Goal: Transaction & Acquisition: Subscribe to service/newsletter

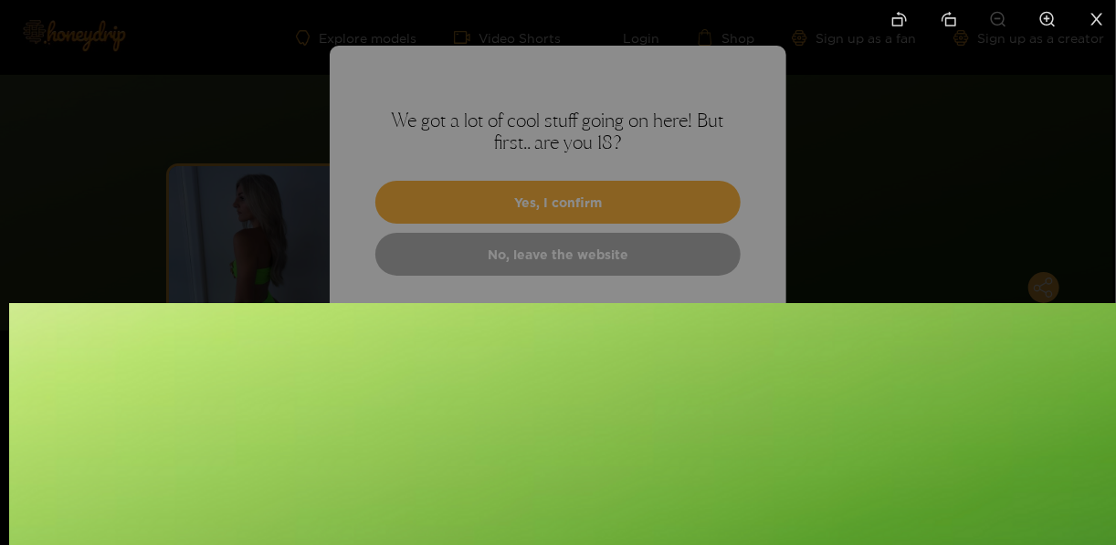
drag, startPoint x: 599, startPoint y: 176, endPoint x: 608, endPoint y: 350, distance: 173.7
click at [608, 350] on img at bounding box center [567, 442] width 1116 height 279
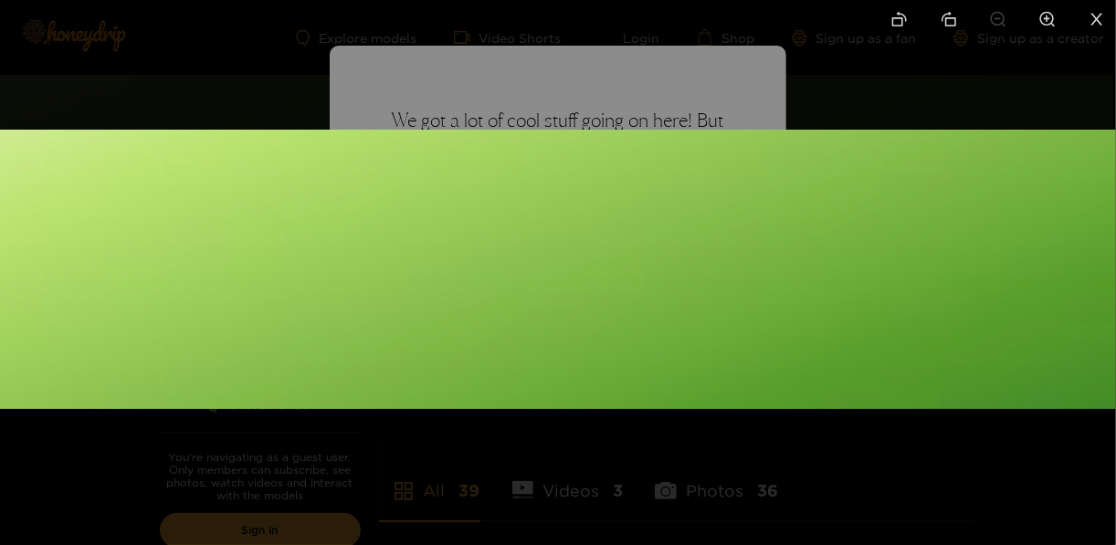
click at [564, 206] on img at bounding box center [558, 269] width 1116 height 279
click at [407, 291] on img at bounding box center [558, 269] width 1116 height 279
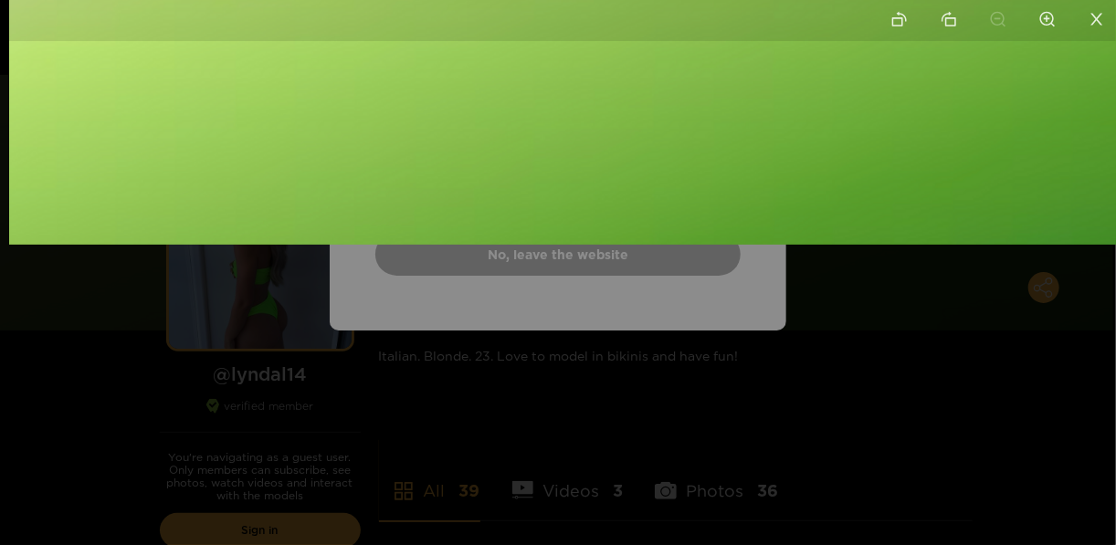
drag, startPoint x: 546, startPoint y: 269, endPoint x: 555, endPoint y: 105, distance: 164.6
click at [555, 105] on img at bounding box center [567, 104] width 1116 height 279
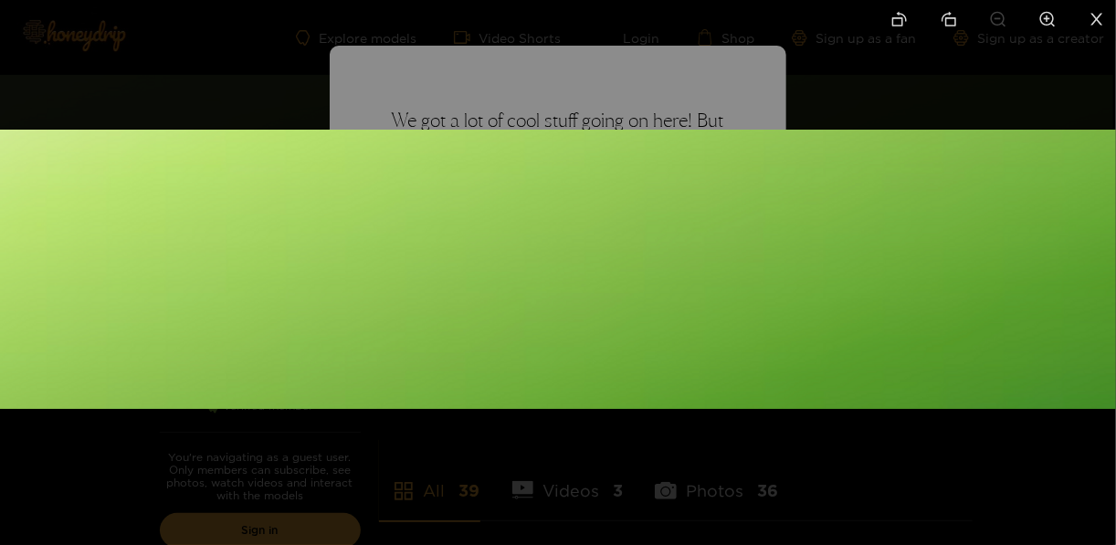
click at [1105, 17] on li at bounding box center [1096, 20] width 38 height 41
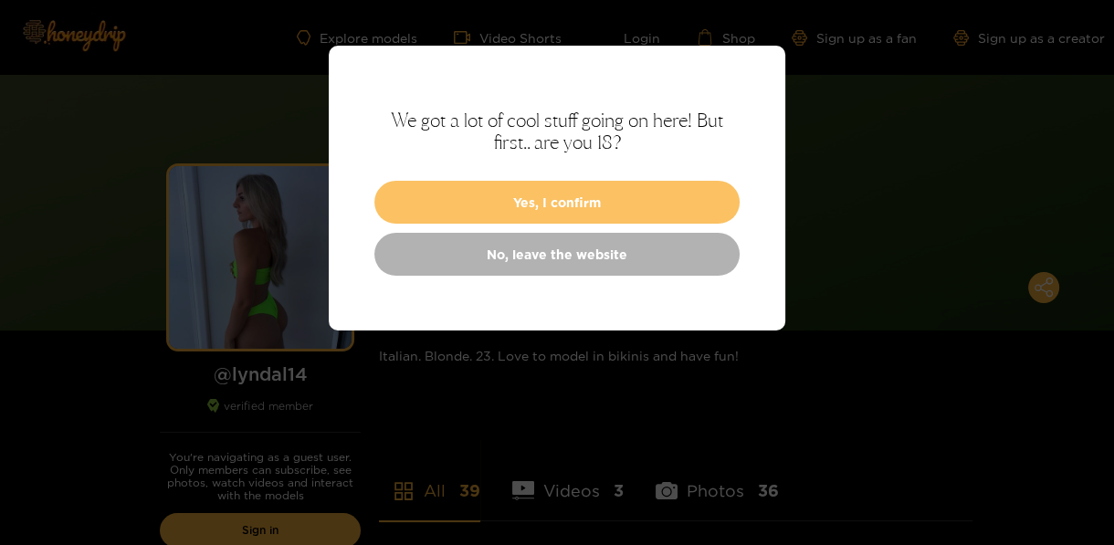
click at [491, 213] on button "Yes, I confirm" at bounding box center [556, 202] width 365 height 43
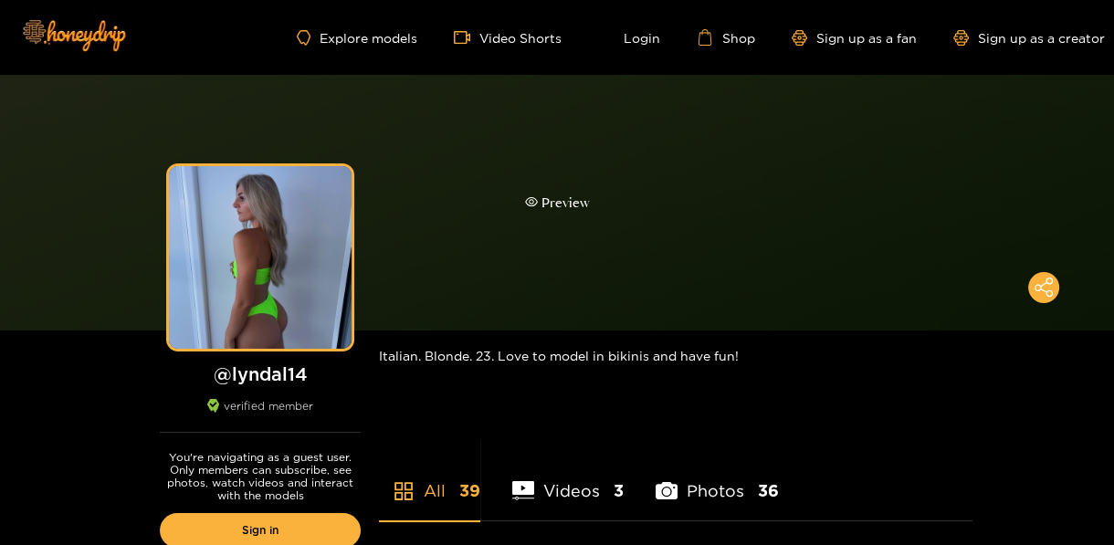
click at [561, 203] on div "Preview" at bounding box center [557, 203] width 65 height 21
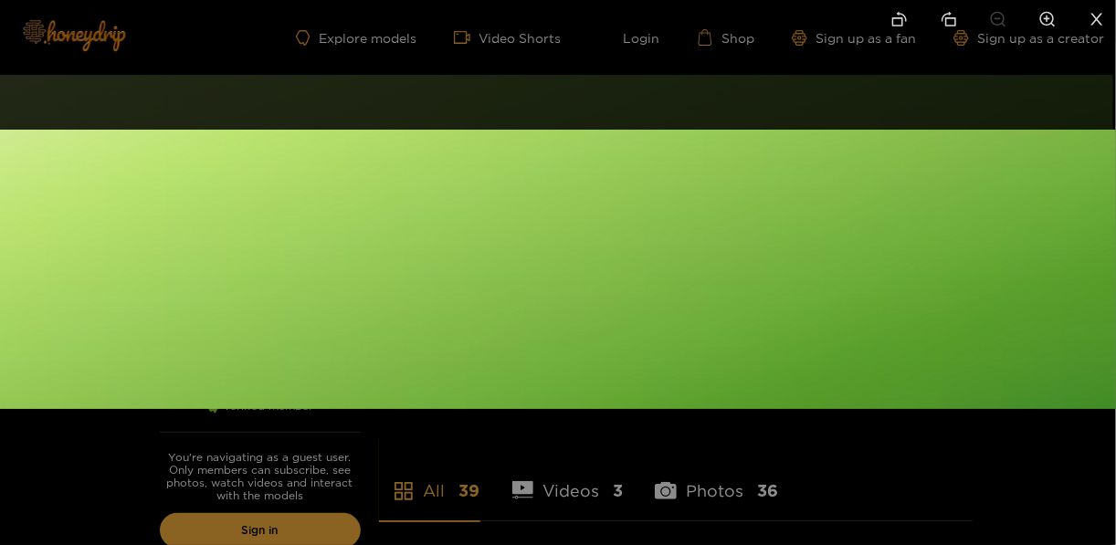
click at [577, 110] on div at bounding box center [558, 272] width 1116 height 545
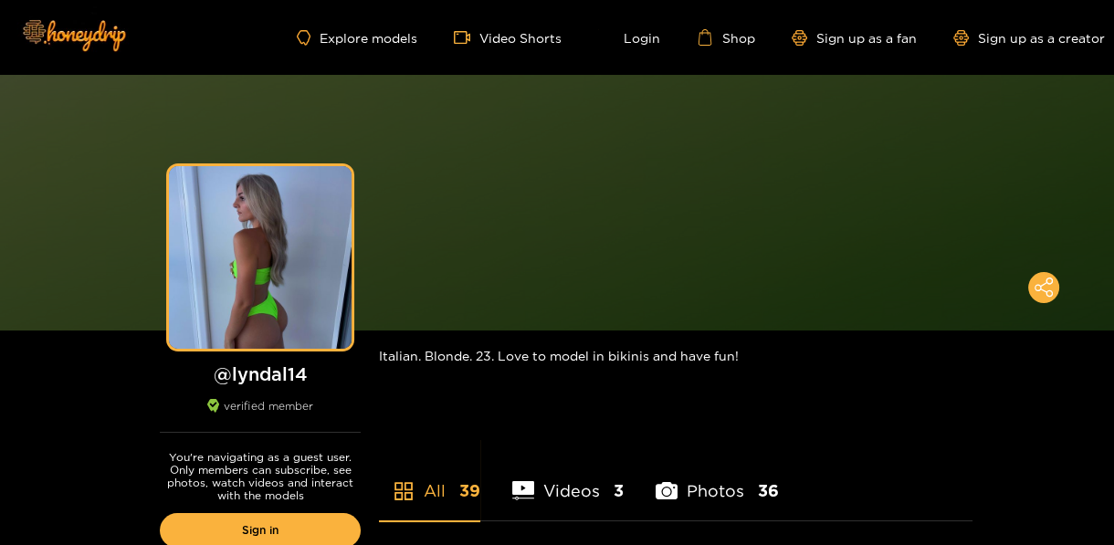
drag, startPoint x: 815, startPoint y: 384, endPoint x: 816, endPoint y: 425, distance: 41.1
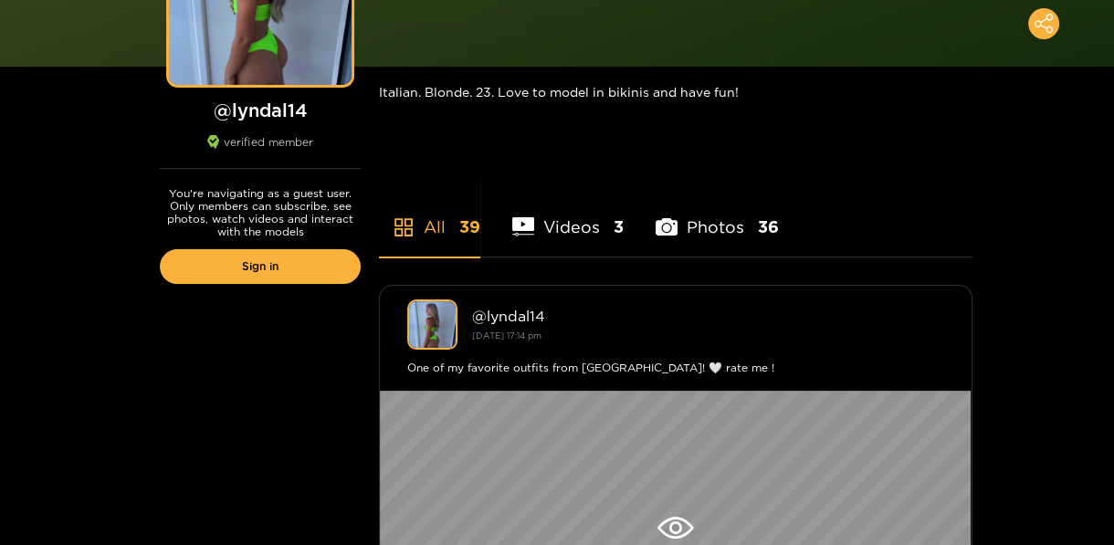
scroll to position [270, 0]
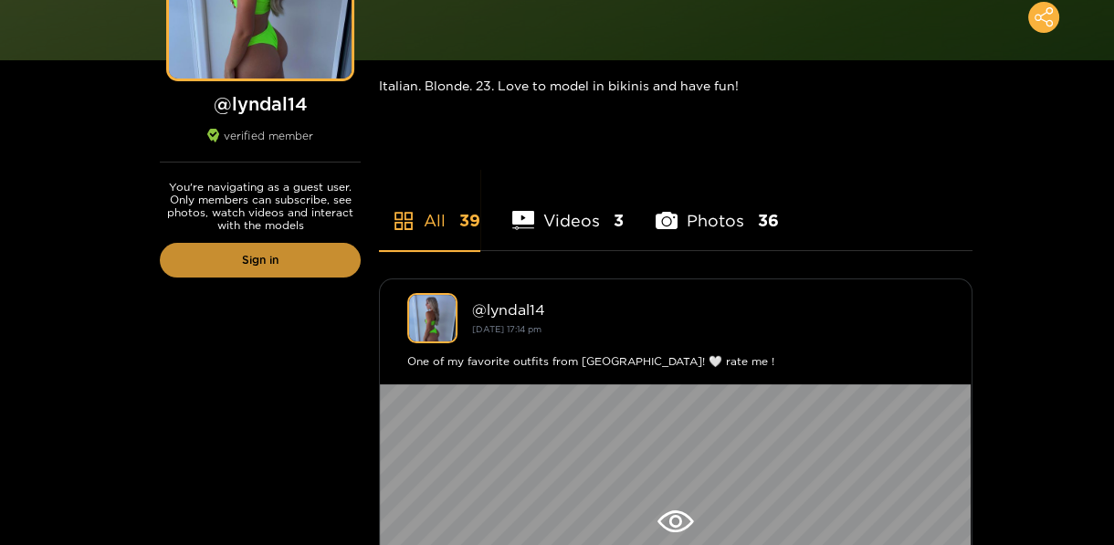
click at [298, 256] on link "Sign in" at bounding box center [260, 260] width 201 height 35
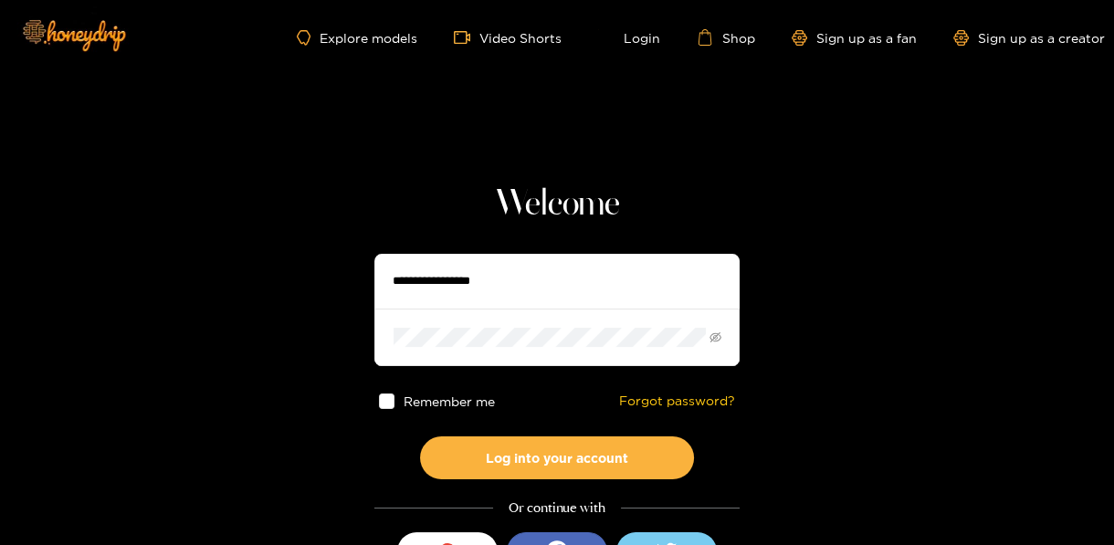
drag, startPoint x: 824, startPoint y: 268, endPoint x: 825, endPoint y: 318, distance: 49.3
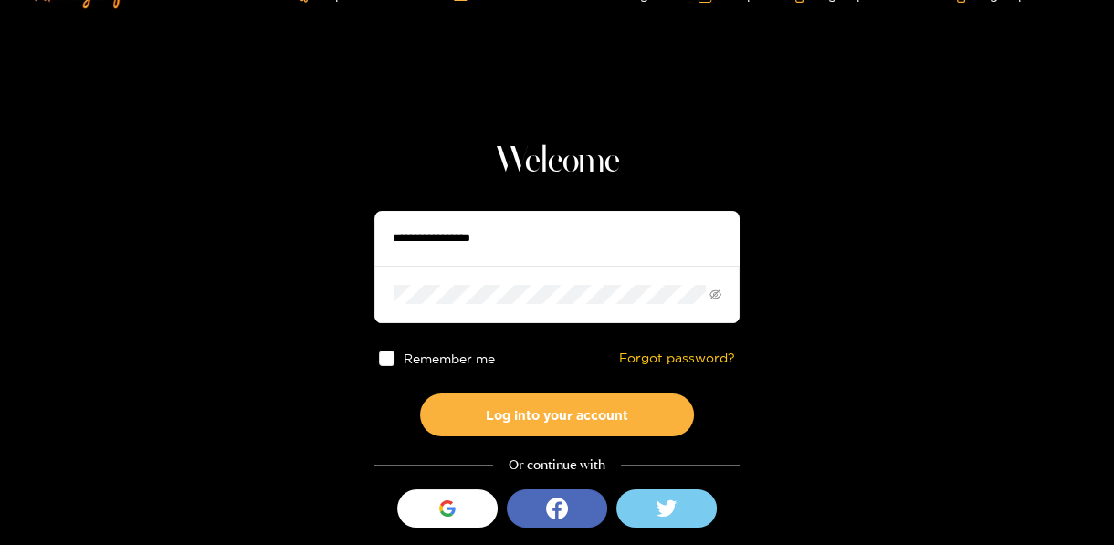
scroll to position [102, 0]
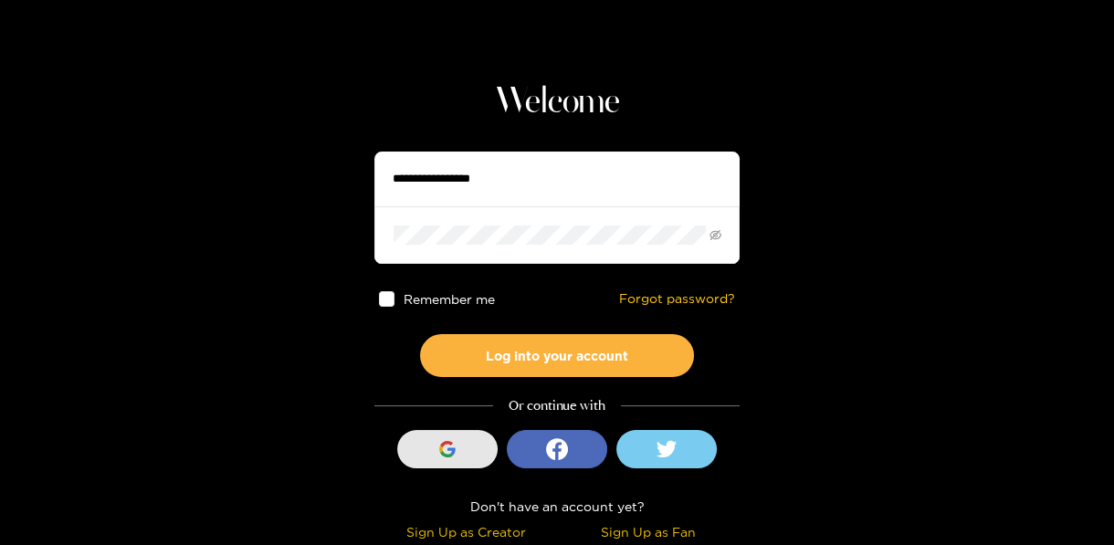
click at [460, 440] on div "button" at bounding box center [447, 449] width 35 height 35
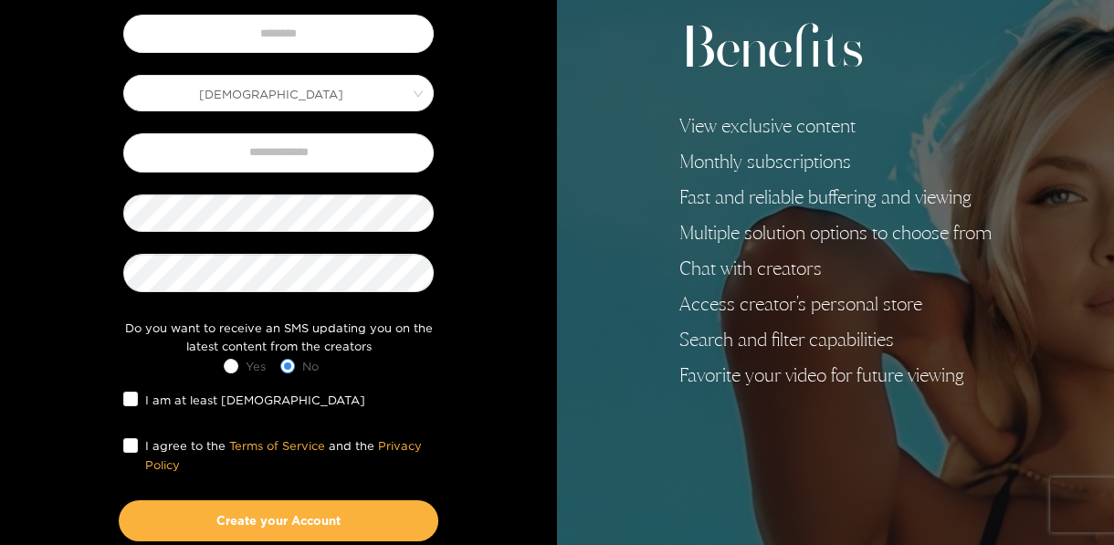
scroll to position [399, 0]
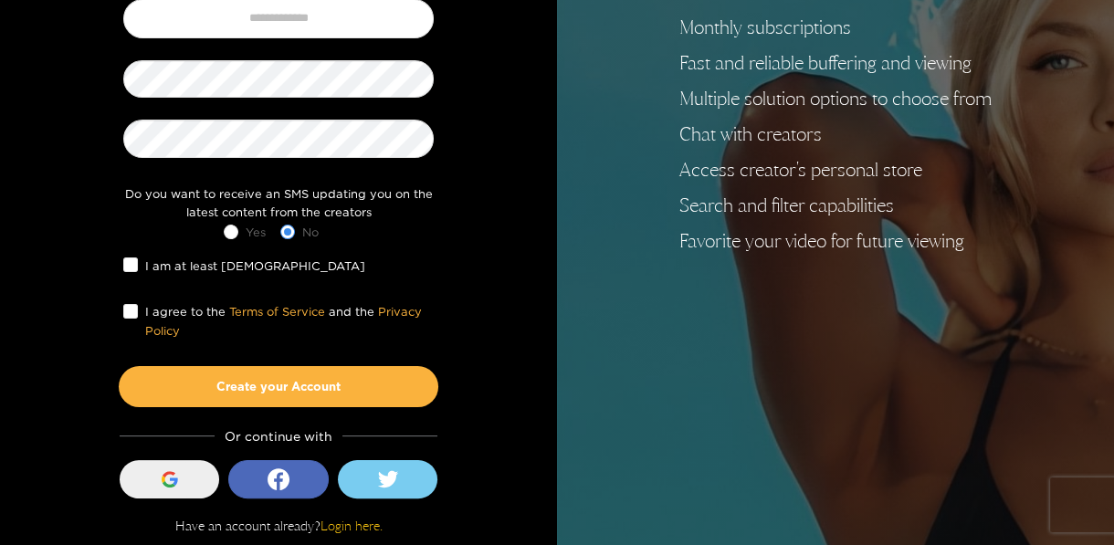
click at [185, 468] on button "Sign in with Google" at bounding box center [170, 479] width 100 height 38
click at [749, 97] on li "Multiple solution options to choose from" at bounding box center [835, 99] width 312 height 22
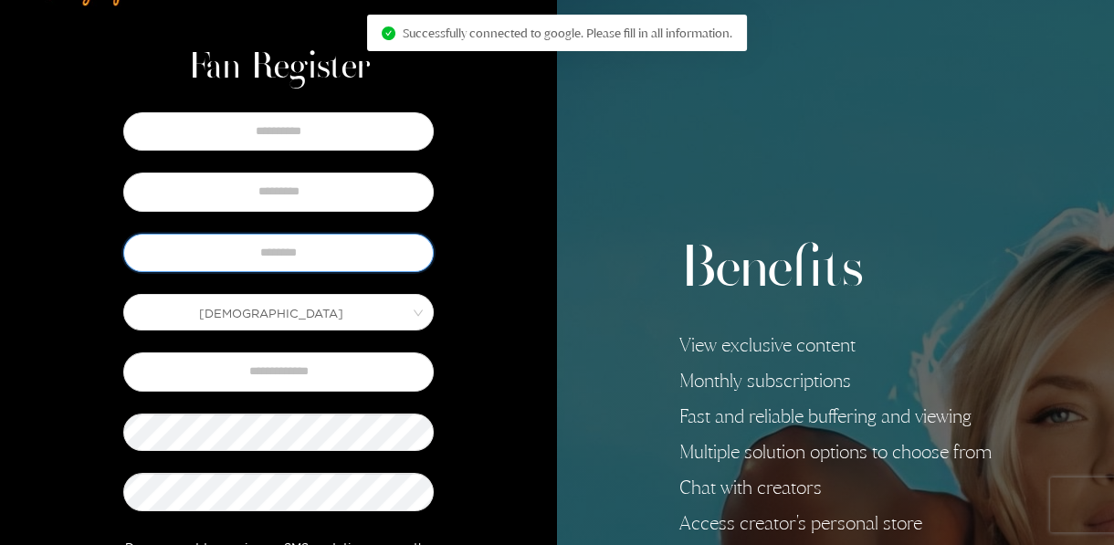
scroll to position [24, 0]
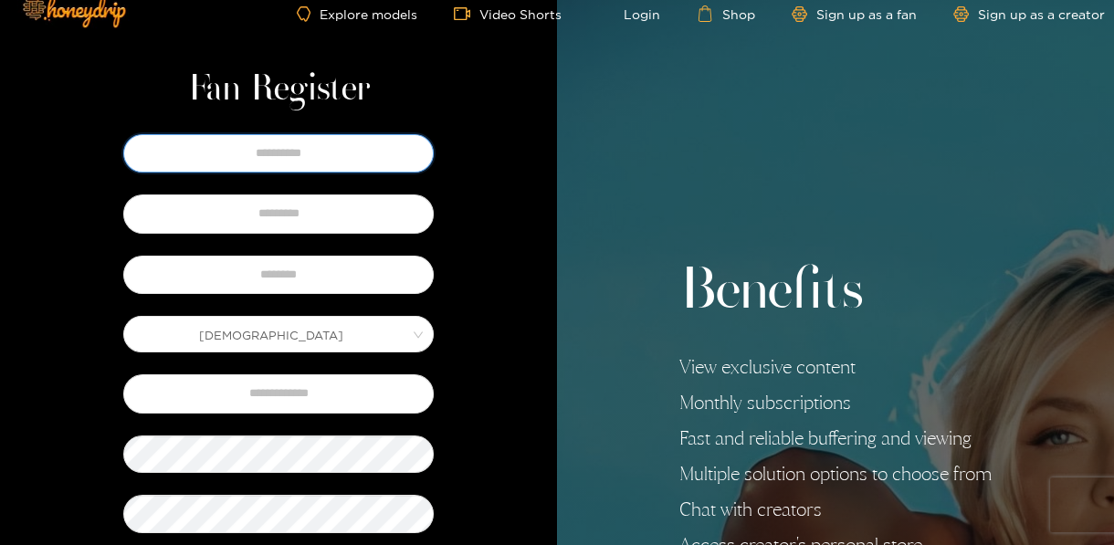
click at [360, 154] on input "text" at bounding box center [278, 153] width 310 height 38
type input "*******"
type input "**********"
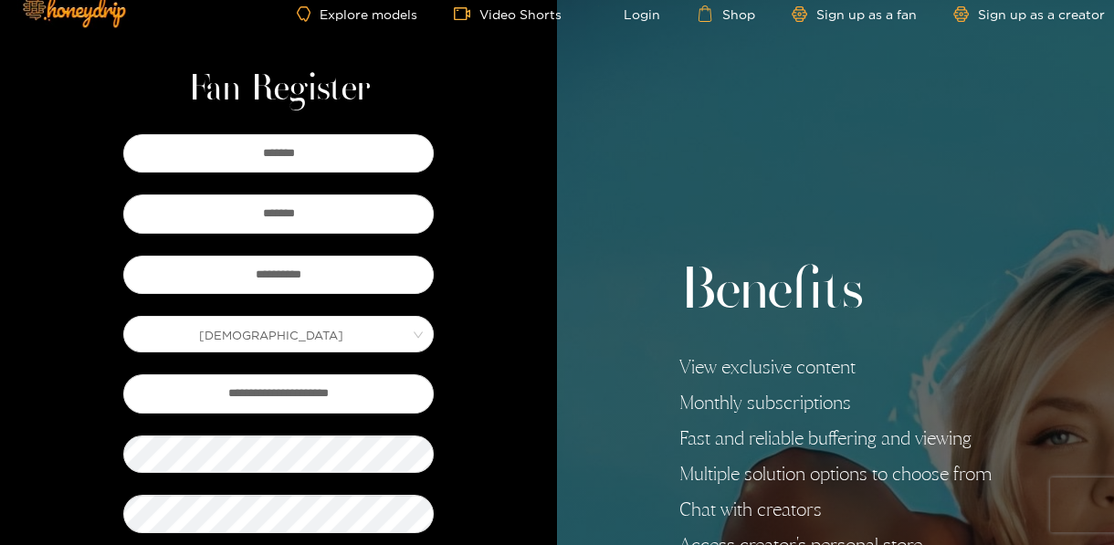
drag, startPoint x: 526, startPoint y: 200, endPoint x: 515, endPoint y: 250, distance: 51.4
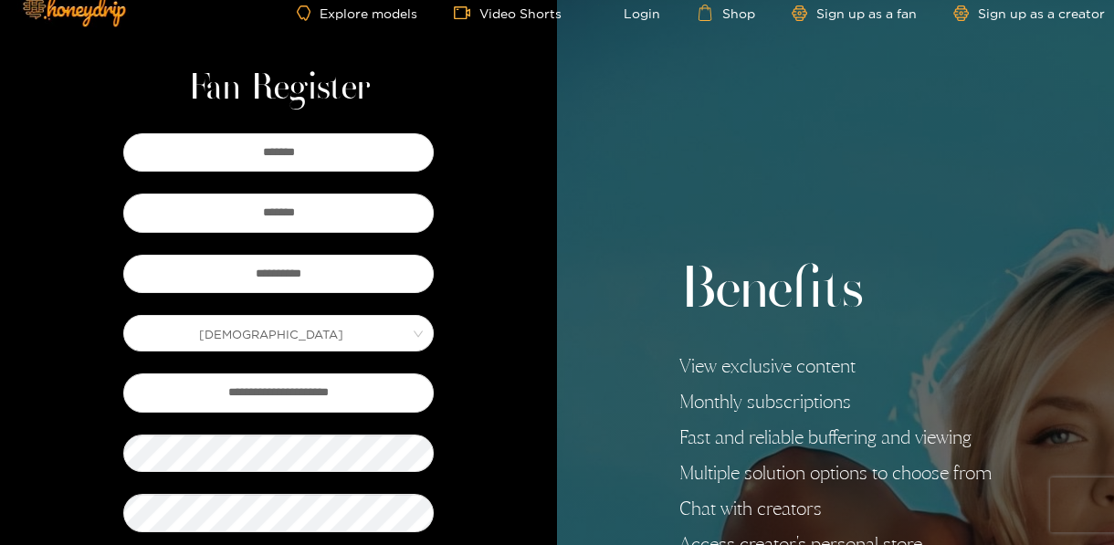
click at [505, 279] on div "**********" at bounding box center [278, 448] width 557 height 947
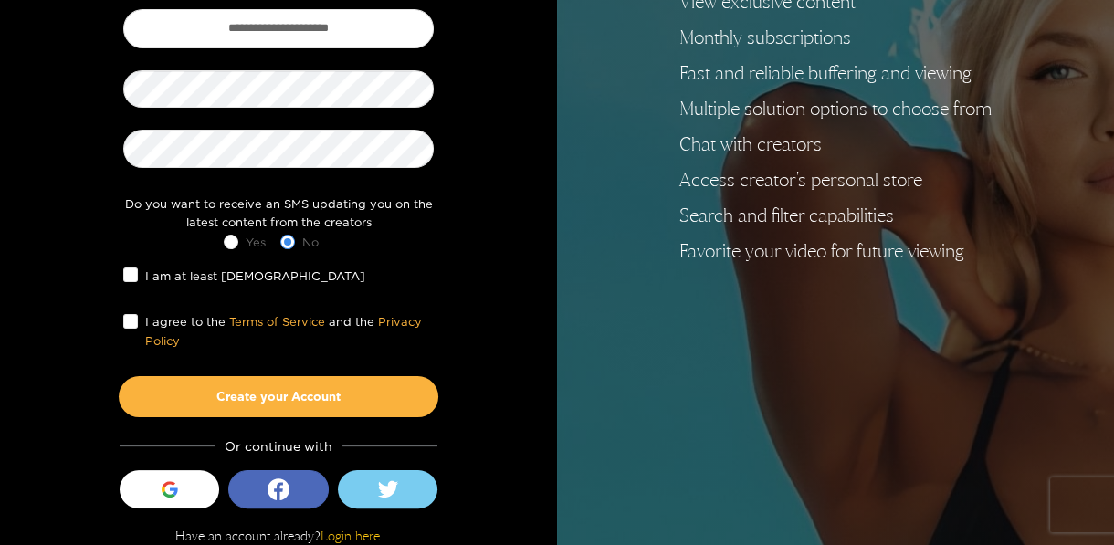
scroll to position [399, 0]
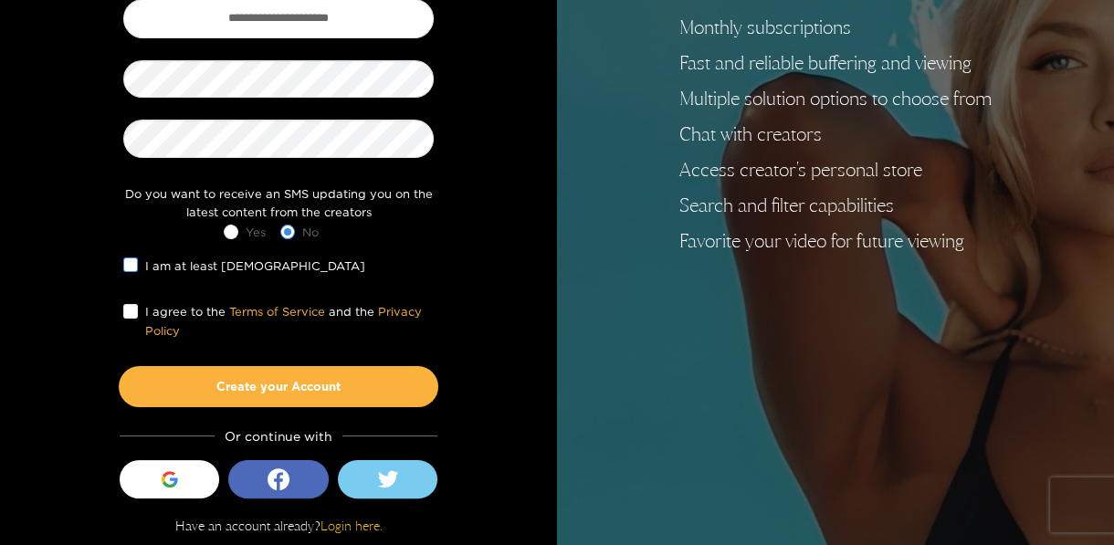
click at [199, 262] on span "I am at least 18 years old" at bounding box center [255, 266] width 235 height 18
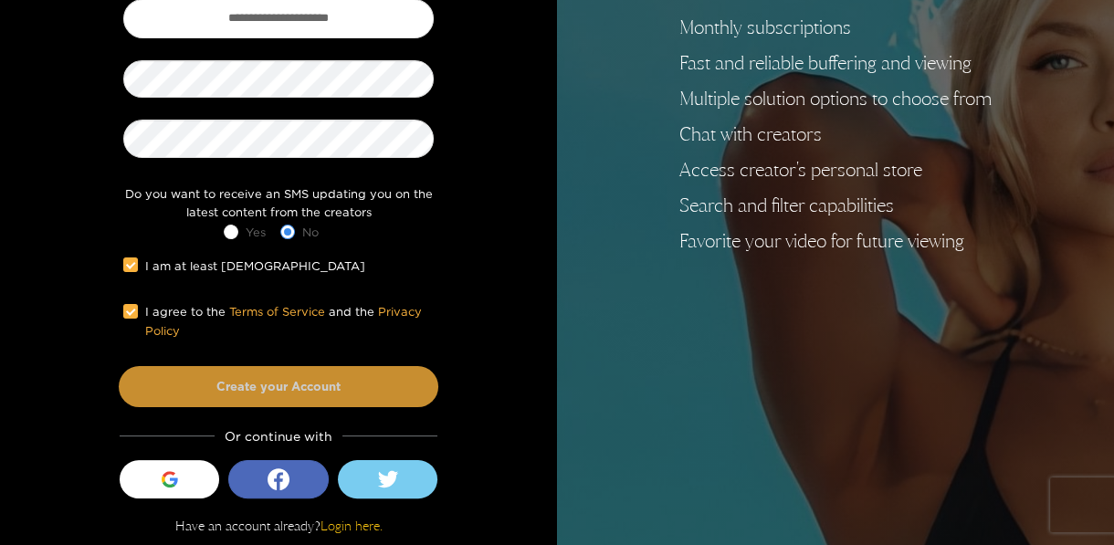
click at [267, 395] on button "Create your Account" at bounding box center [279, 386] width 320 height 40
click at [277, 369] on button "Create your Account" at bounding box center [279, 386] width 320 height 40
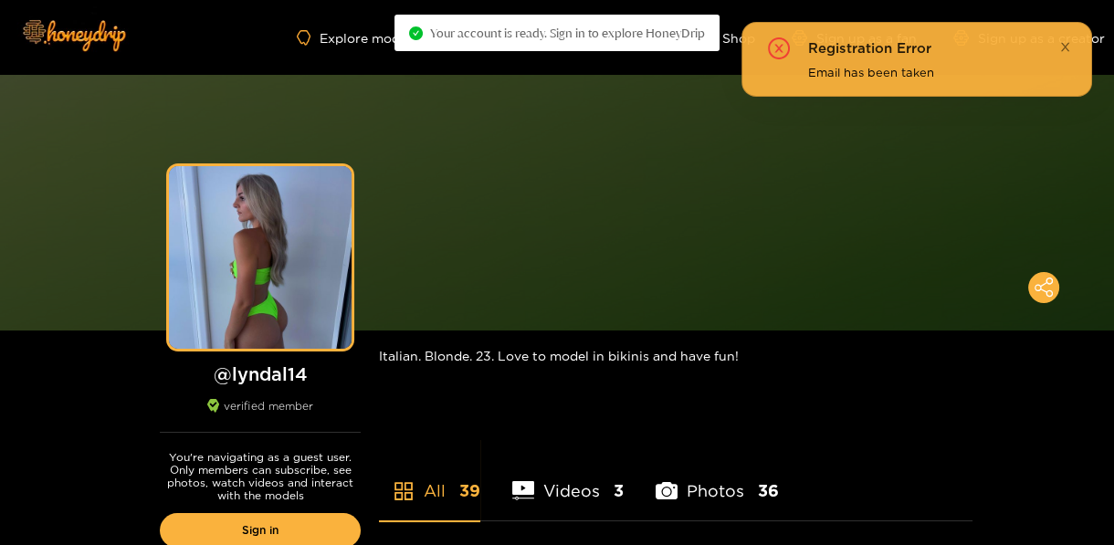
click at [1065, 47] on icon "close" at bounding box center [1065, 47] width 12 height 12
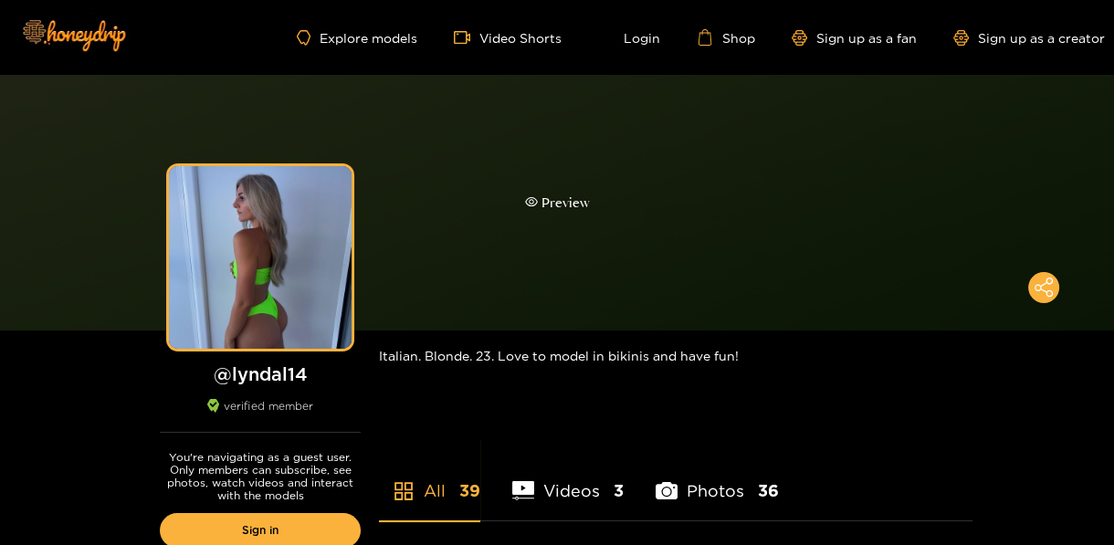
click at [1113, 97] on div "Preview" at bounding box center [557, 203] width 1114 height 256
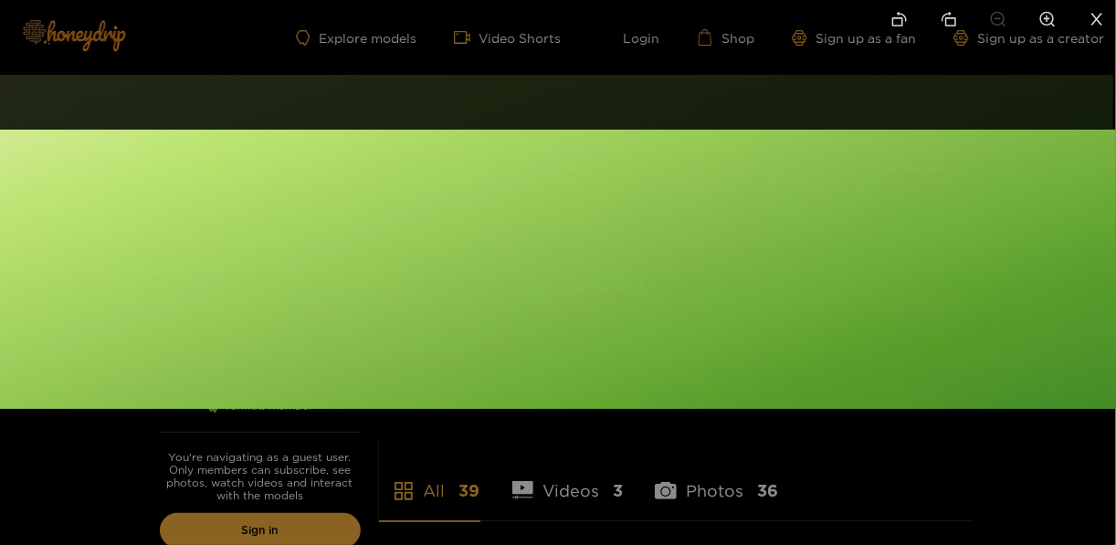
click at [1097, 30] on li at bounding box center [1096, 20] width 38 height 41
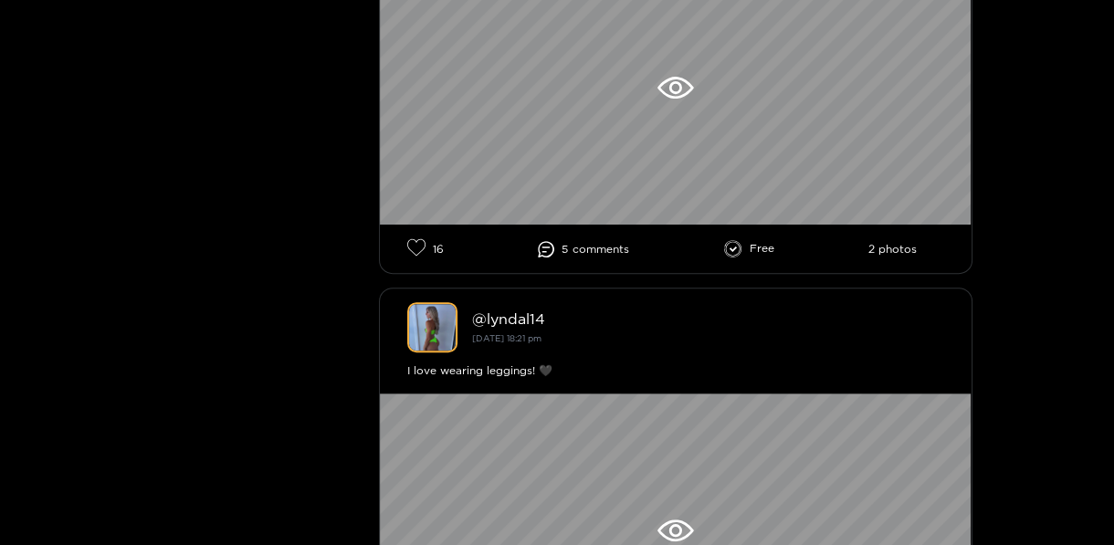
scroll to position [589, 0]
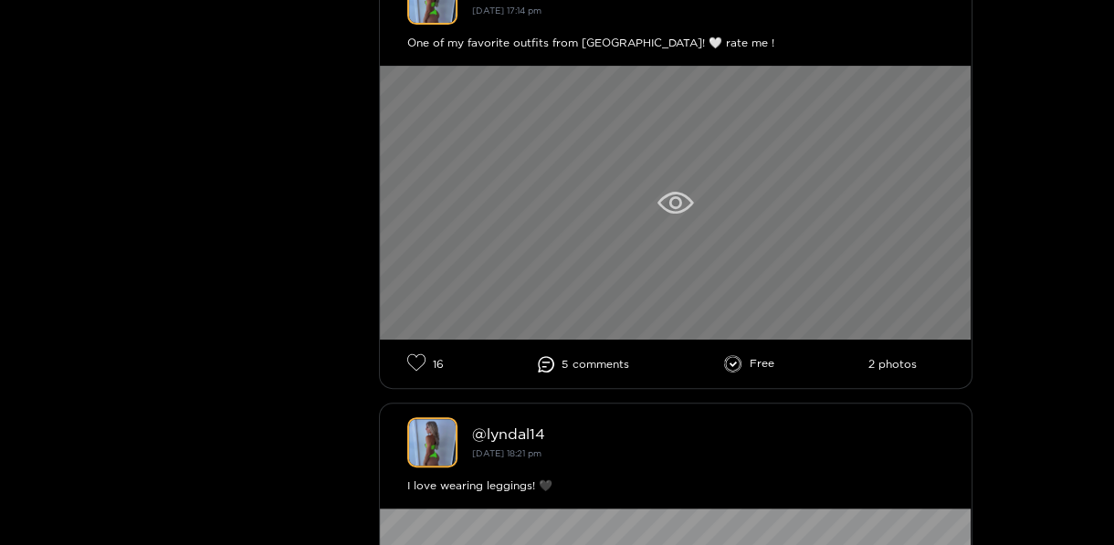
click at [657, 215] on div at bounding box center [676, 203] width 592 height 274
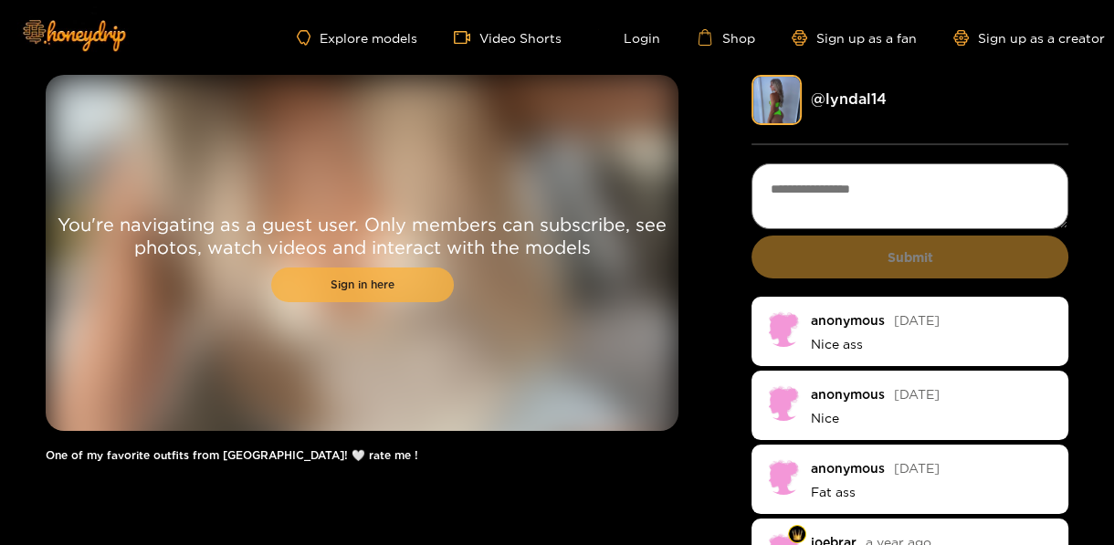
click at [324, 286] on link "Sign in here" at bounding box center [362, 285] width 183 height 35
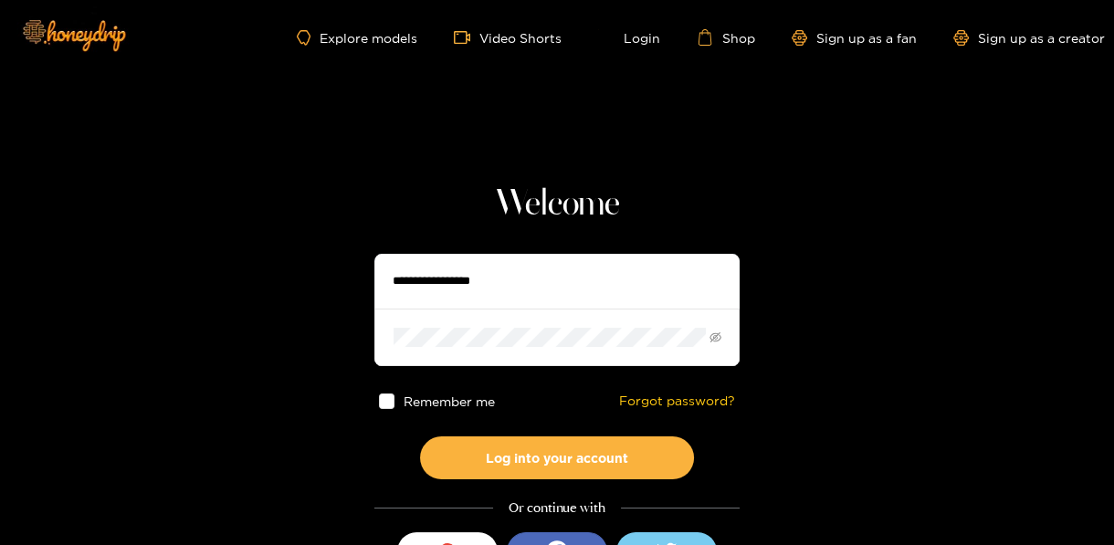
click at [464, 280] on input "text" at bounding box center [556, 281] width 365 height 55
type input "**********"
click at [460, 350] on span at bounding box center [556, 337] width 365 height 57
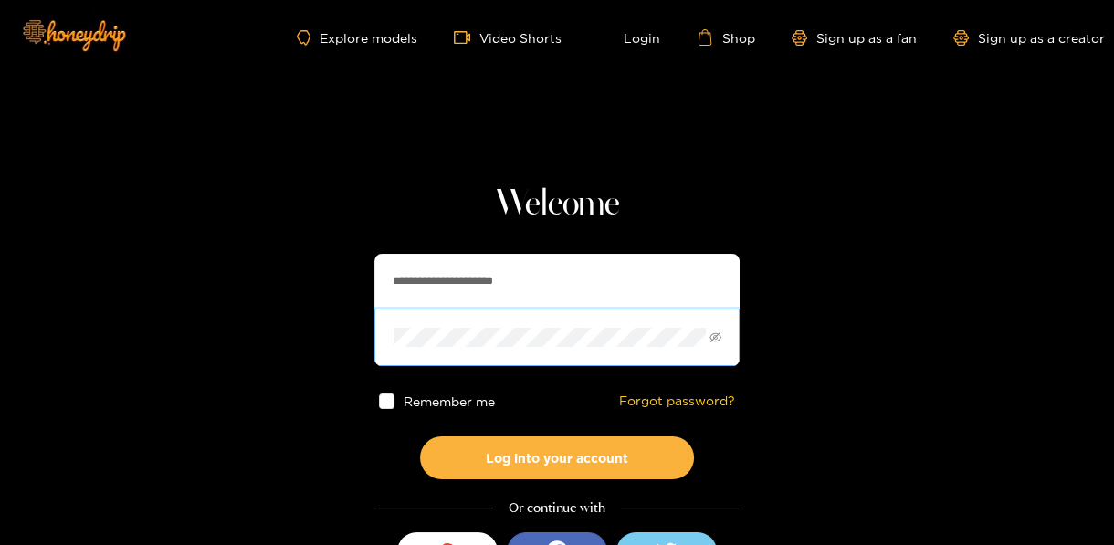
click at [426, 391] on div "Remember me Forgot password?" at bounding box center [556, 401] width 365 height 70
click at [439, 408] on div "Remember me Forgot password?" at bounding box center [556, 401] width 365 height 70
click at [442, 405] on span "Remember me" at bounding box center [449, 401] width 91 height 14
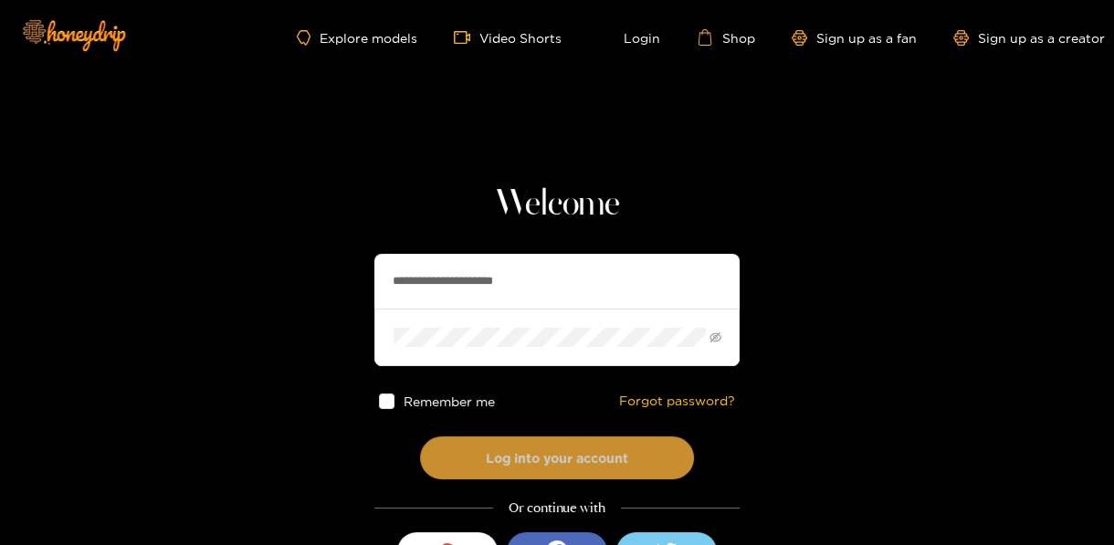
click at [512, 457] on button "Log into your account" at bounding box center [557, 457] width 274 height 43
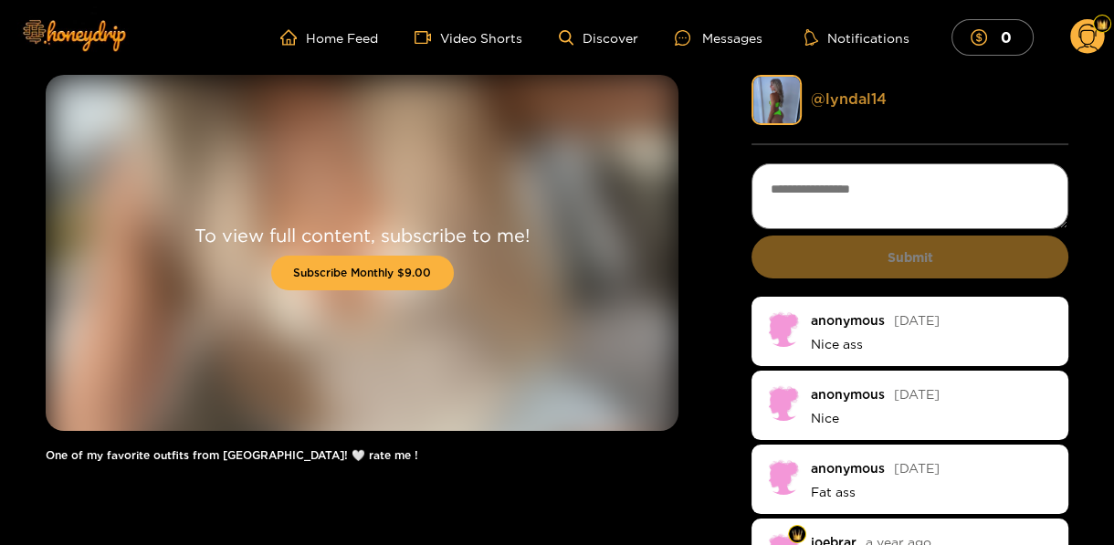
click at [831, 101] on link "@ lyndal14" at bounding box center [849, 98] width 76 height 16
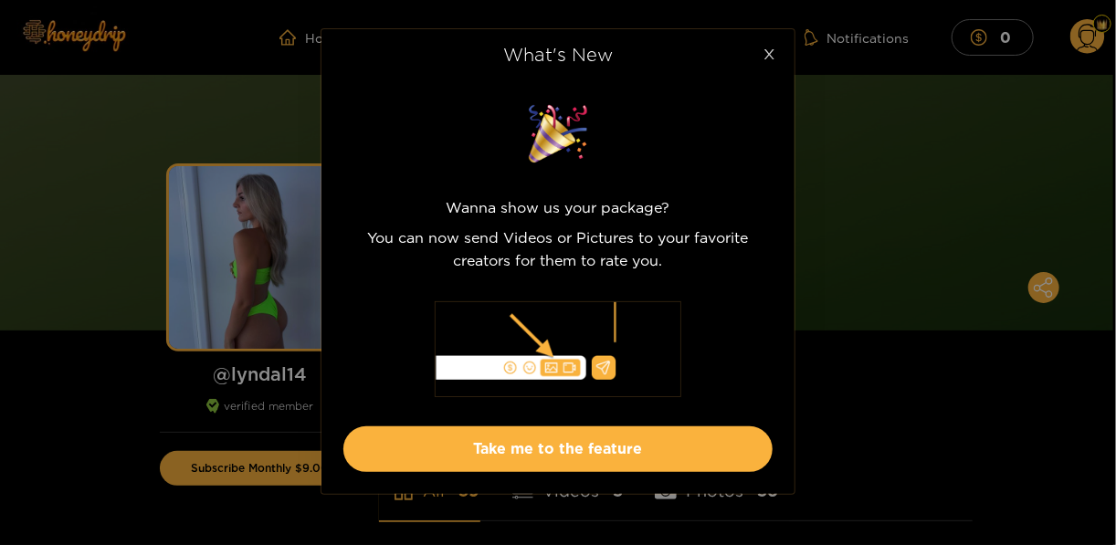
click at [779, 59] on span "Close" at bounding box center [768, 54] width 51 height 51
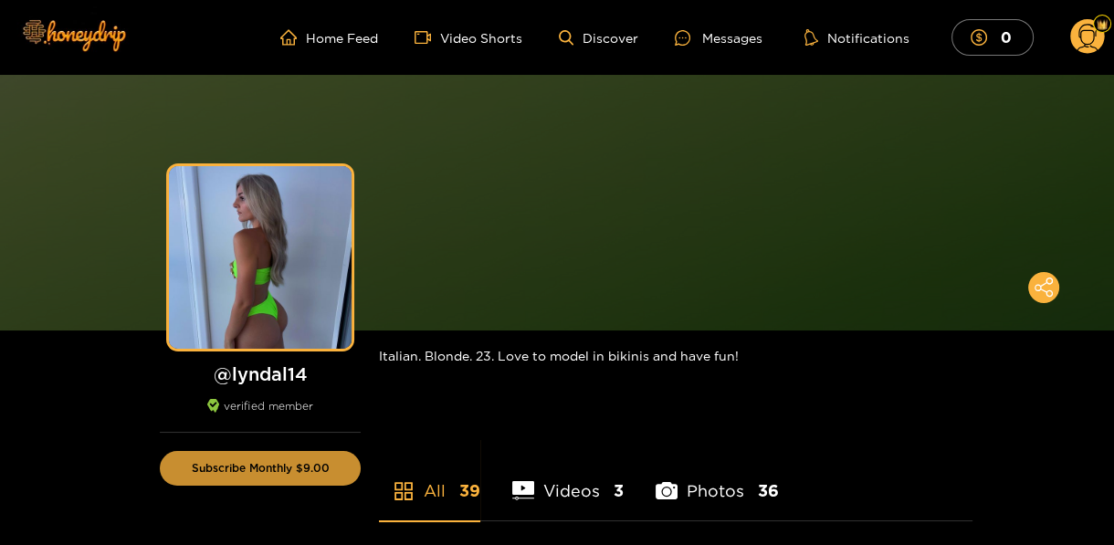
click at [238, 463] on button "Subscribe Monthly $9.00" at bounding box center [260, 468] width 201 height 35
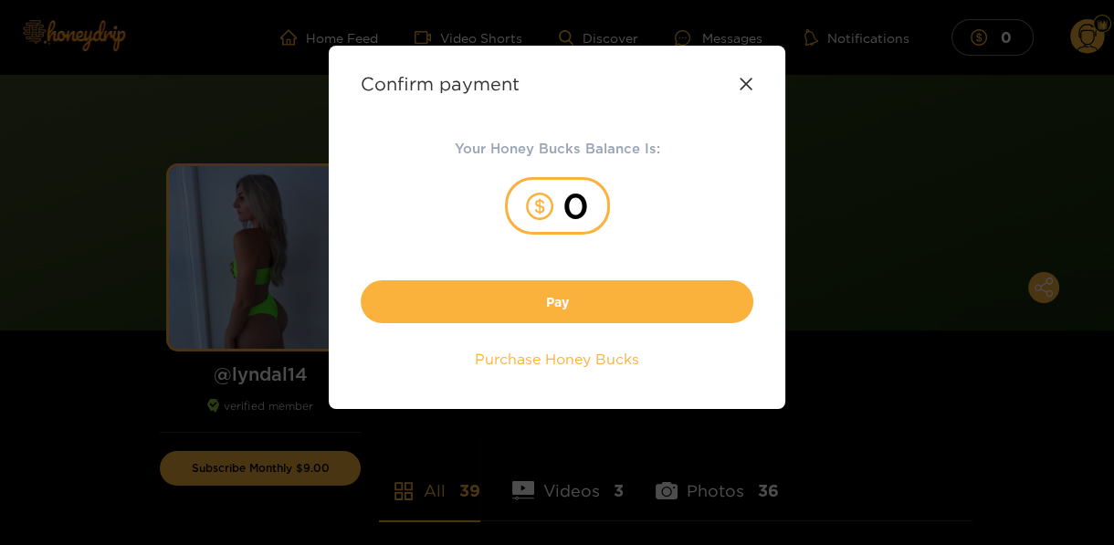
click at [752, 87] on icon at bounding box center [746, 84] width 15 height 15
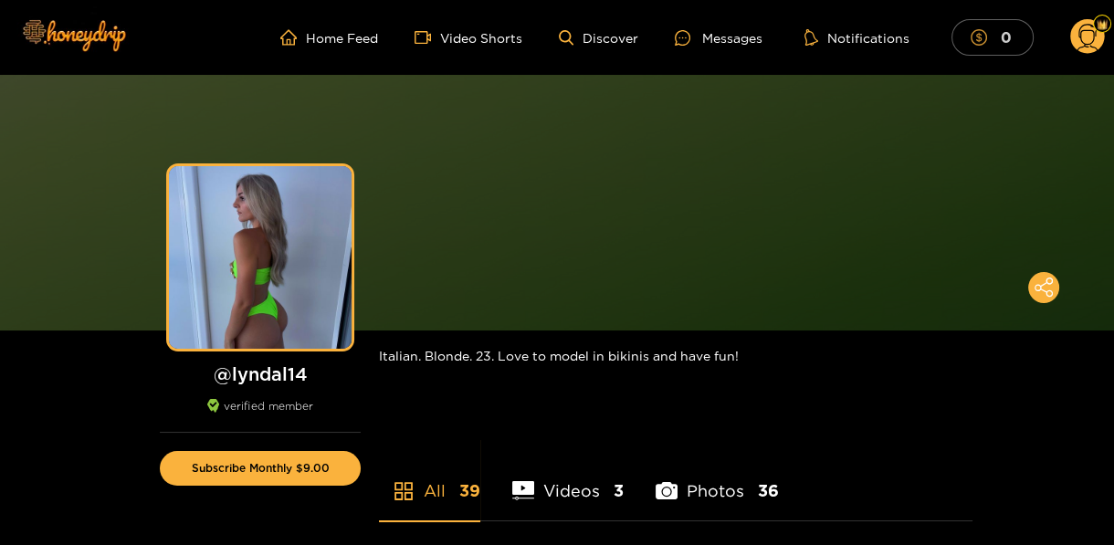
click at [1003, 42] on mark "0" at bounding box center [1006, 36] width 16 height 19
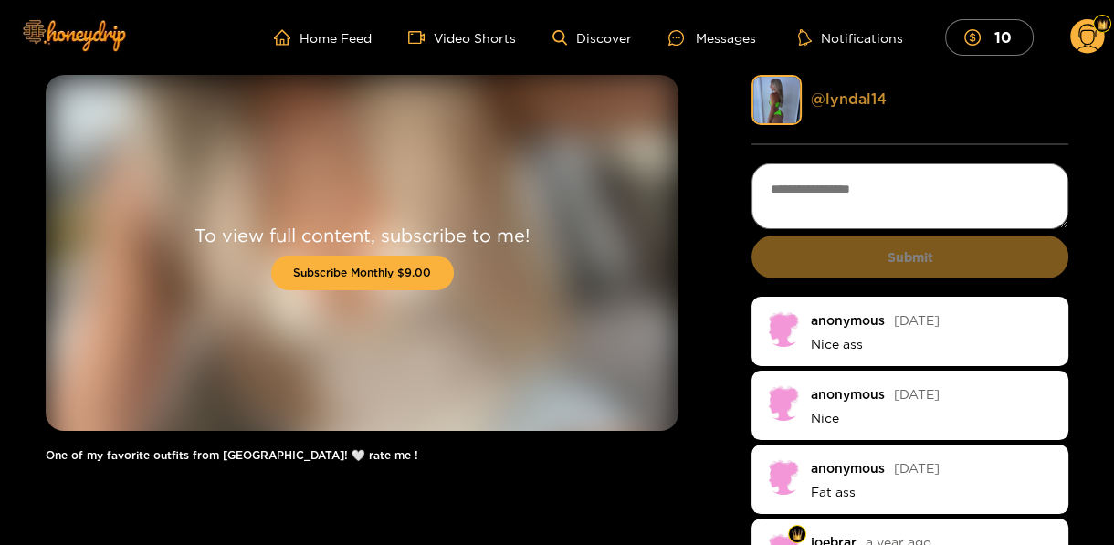
click at [825, 95] on link "@ lyndal14" at bounding box center [849, 98] width 76 height 16
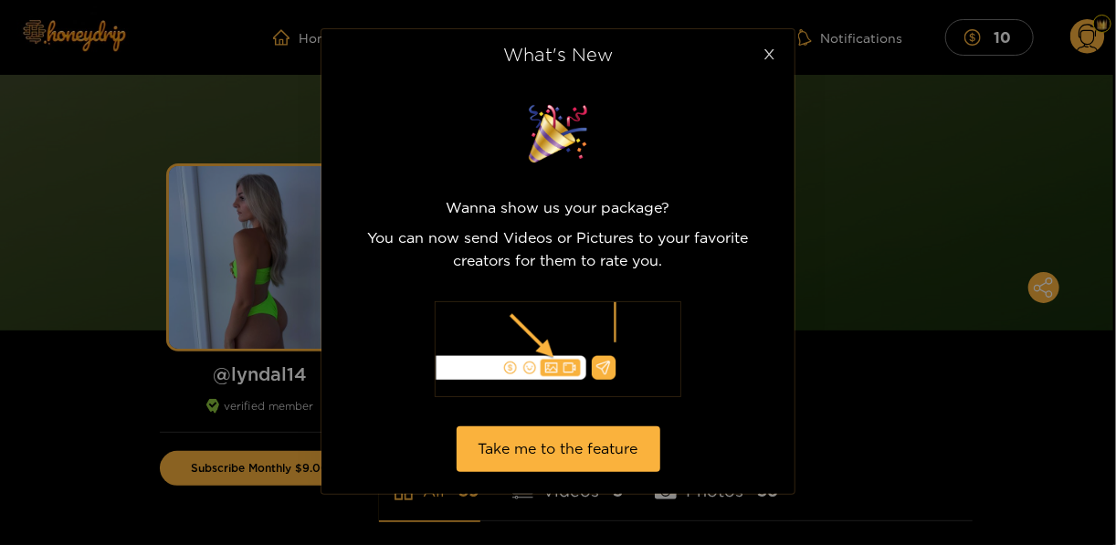
click at [770, 58] on icon "close" at bounding box center [769, 54] width 14 height 14
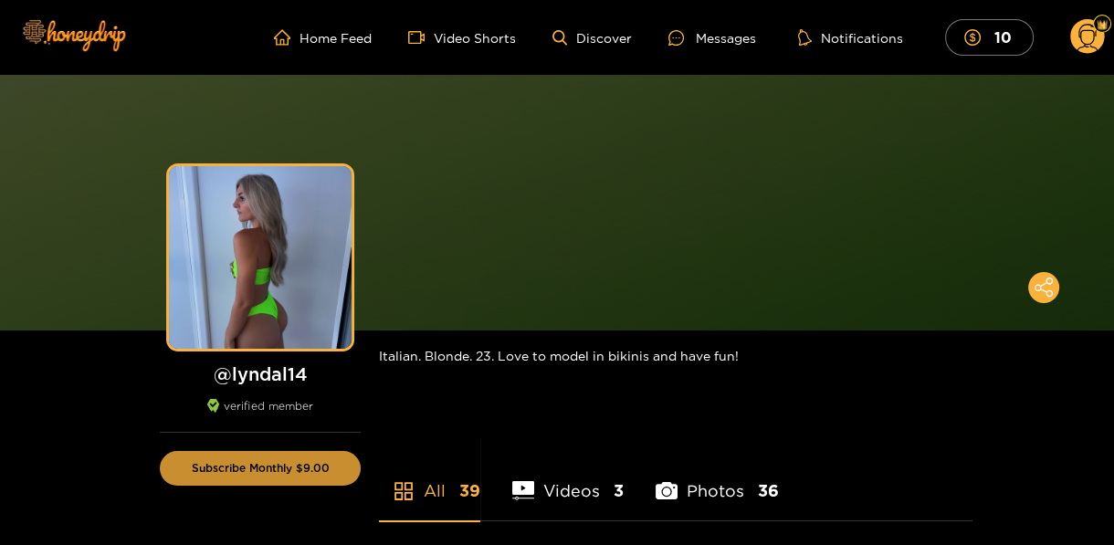
click at [289, 468] on button "Subscribe Monthly $9.00" at bounding box center [260, 468] width 201 height 35
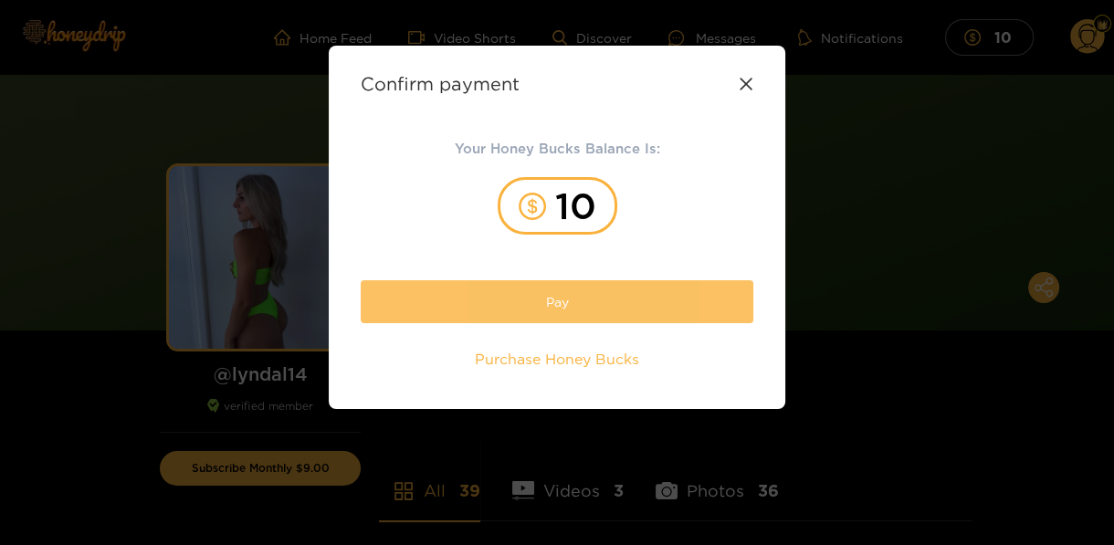
click at [548, 300] on button "Pay" at bounding box center [557, 301] width 393 height 43
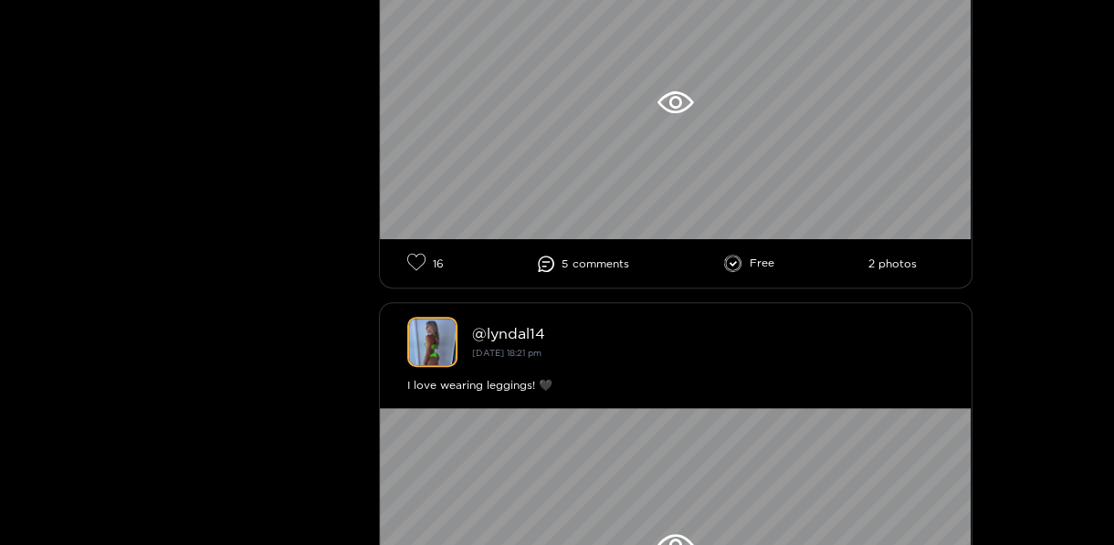
scroll to position [517, 0]
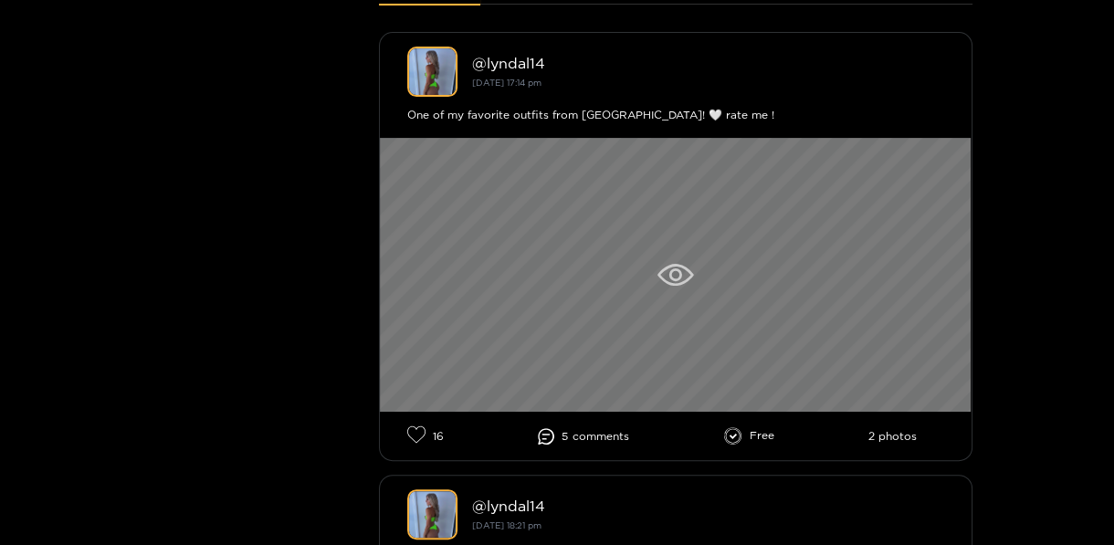
click at [691, 278] on icon at bounding box center [675, 275] width 36 height 22
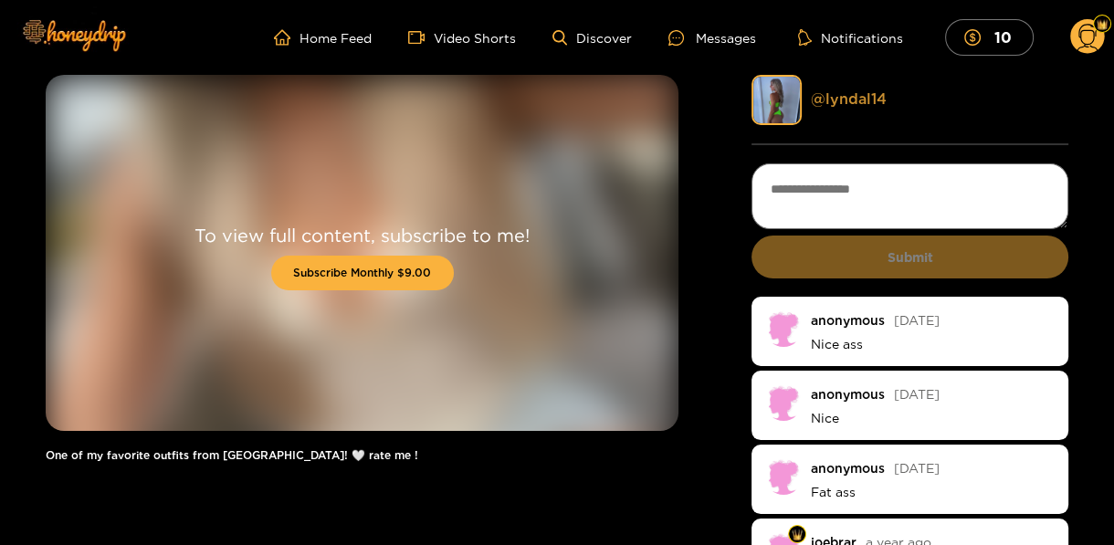
click at [846, 98] on link "@ lyndal14" at bounding box center [849, 98] width 76 height 16
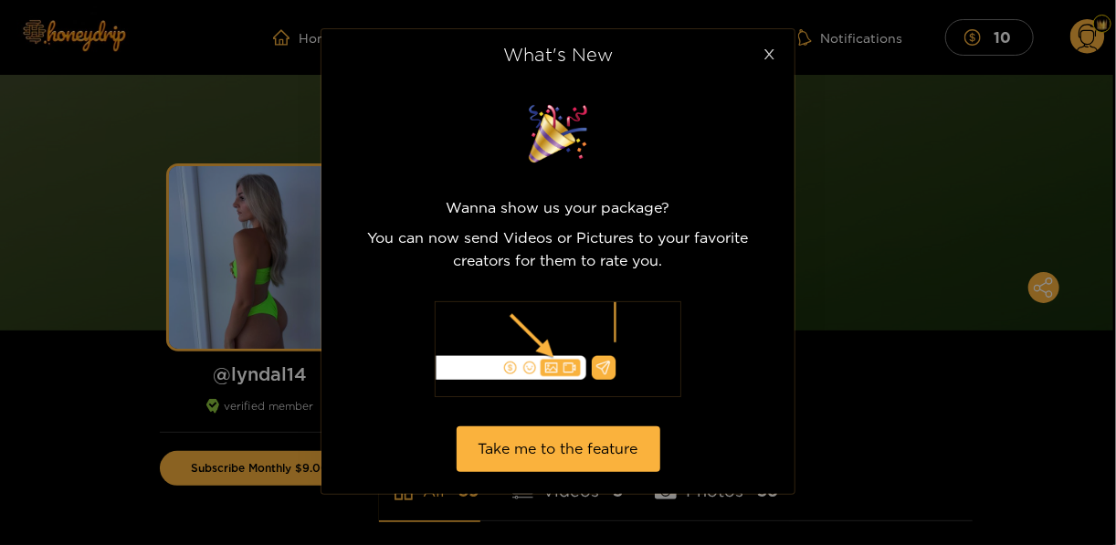
click at [769, 40] on span "Close" at bounding box center [768, 54] width 51 height 51
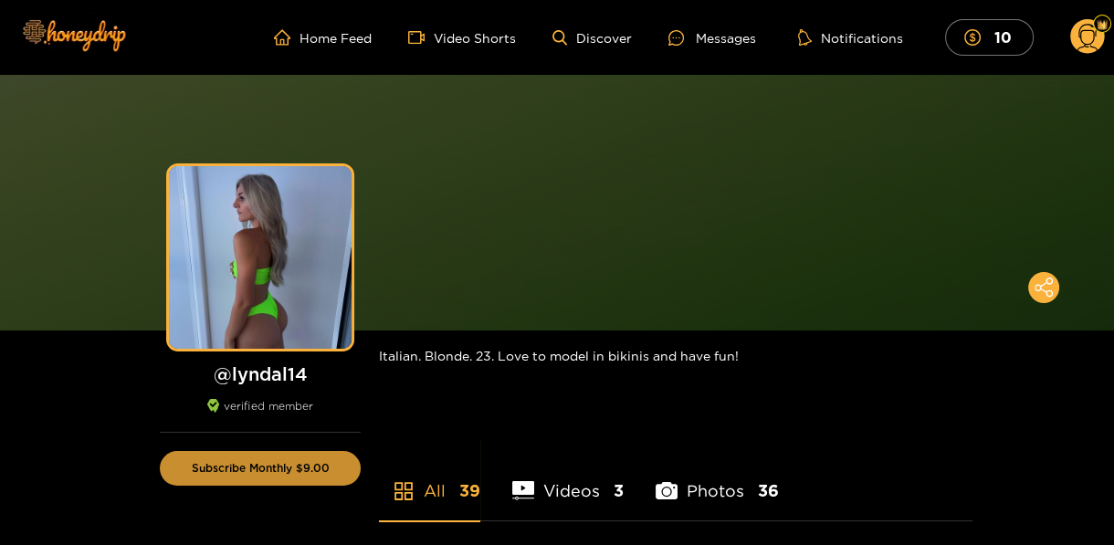
click at [263, 469] on button "Subscribe Monthly $9.00" at bounding box center [260, 468] width 201 height 35
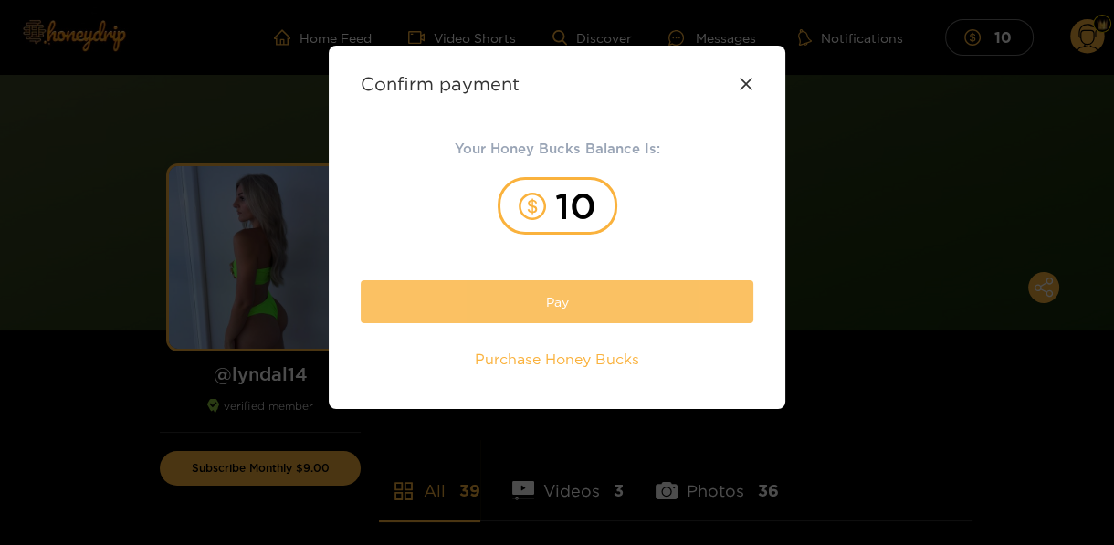
click at [556, 300] on button "Pay" at bounding box center [557, 301] width 393 height 43
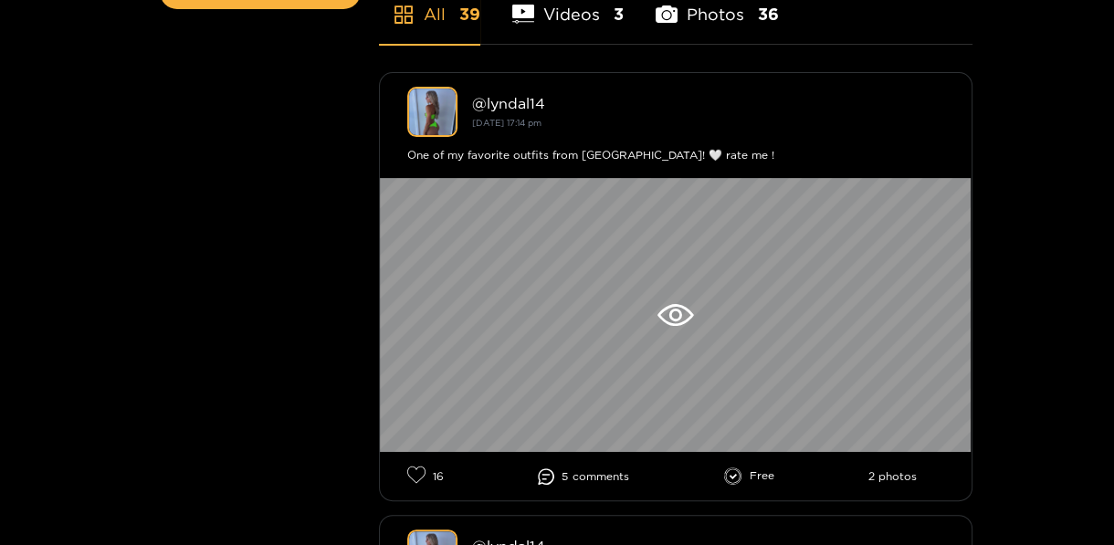
scroll to position [954, 0]
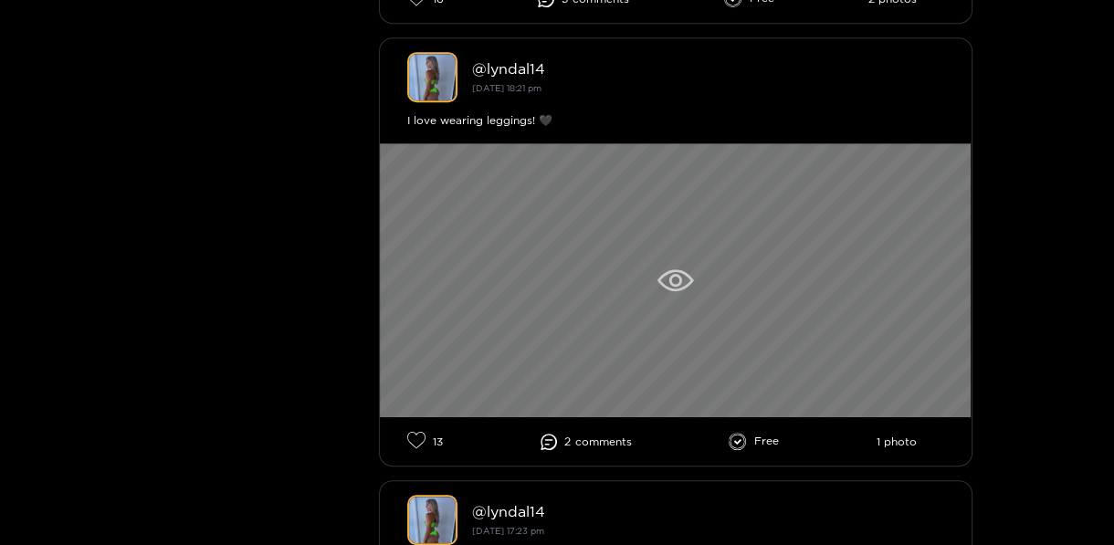
click at [644, 258] on div at bounding box center [676, 280] width 592 height 274
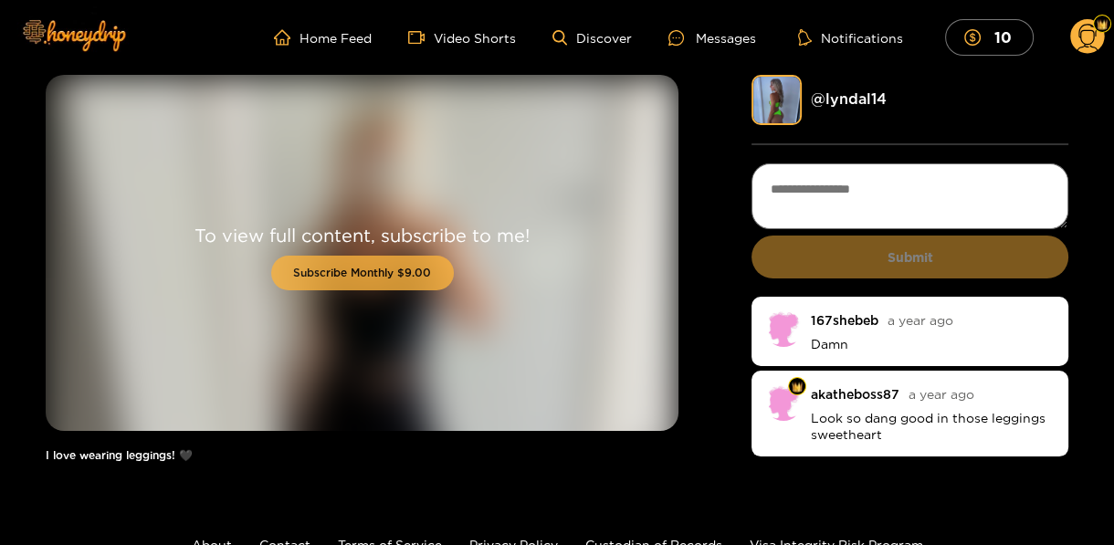
click at [321, 273] on button "Subscribe Monthly $9.00" at bounding box center [362, 273] width 183 height 35
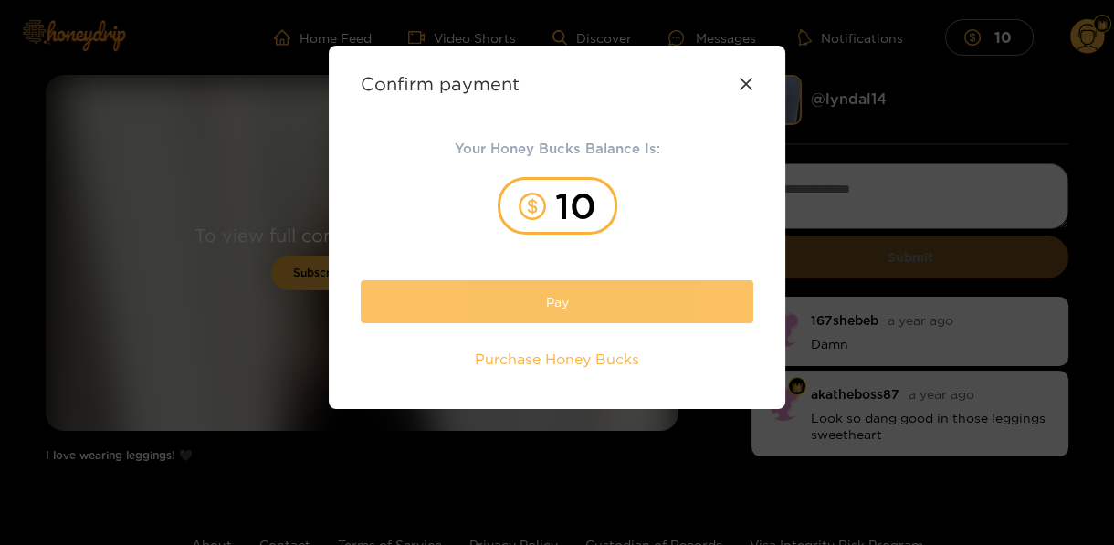
click at [594, 289] on button "Pay" at bounding box center [557, 301] width 393 height 43
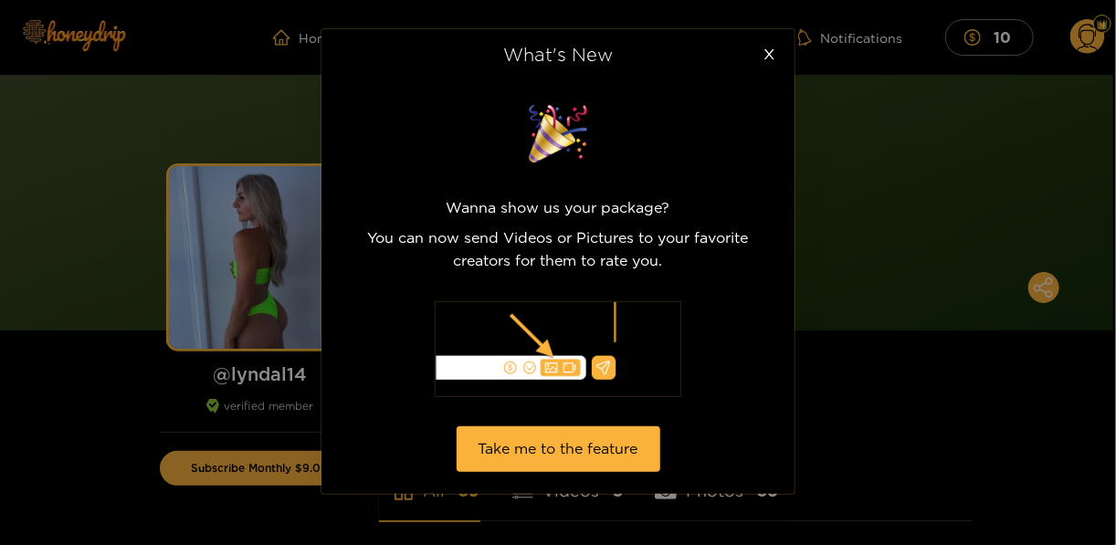
drag, startPoint x: 761, startPoint y: 58, endPoint x: 813, endPoint y: 69, distance: 53.2
click at [761, 58] on span "Close" at bounding box center [768, 54] width 51 height 51
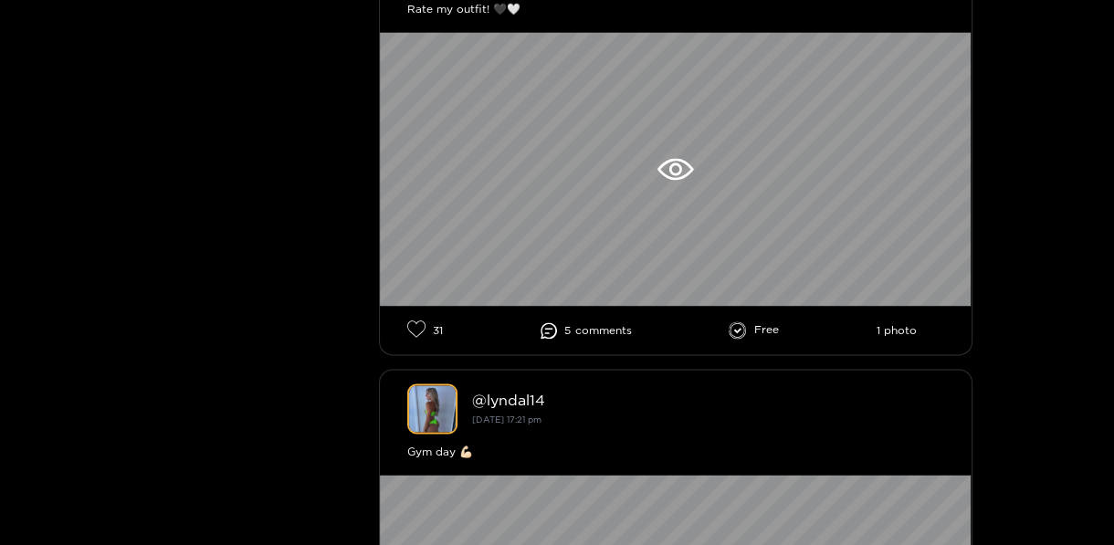
scroll to position [3315, 0]
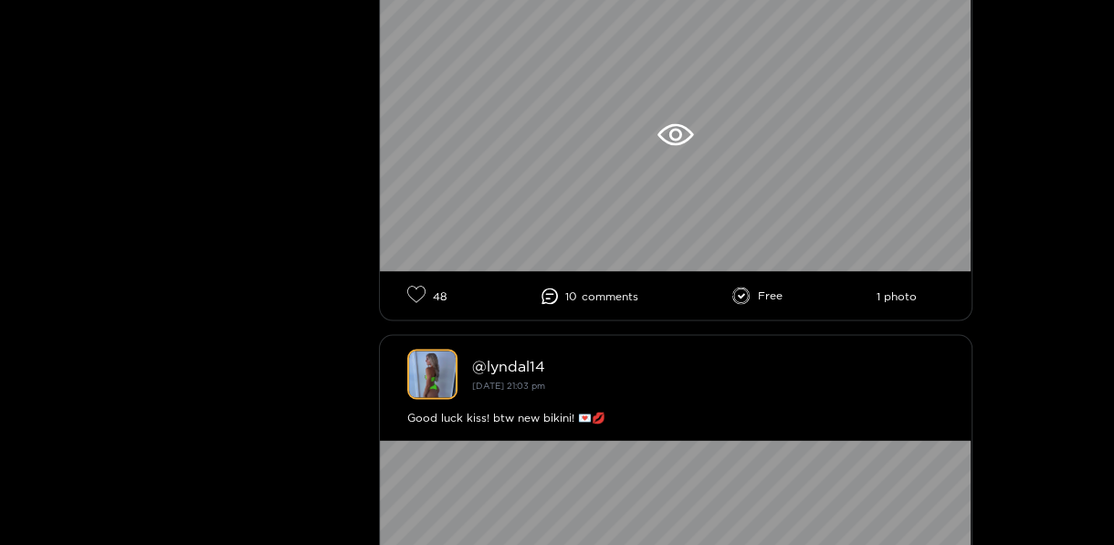
click at [558, 425] on div "Good luck kiss! btw new bikini! 💌💋" at bounding box center [675, 417] width 537 height 18
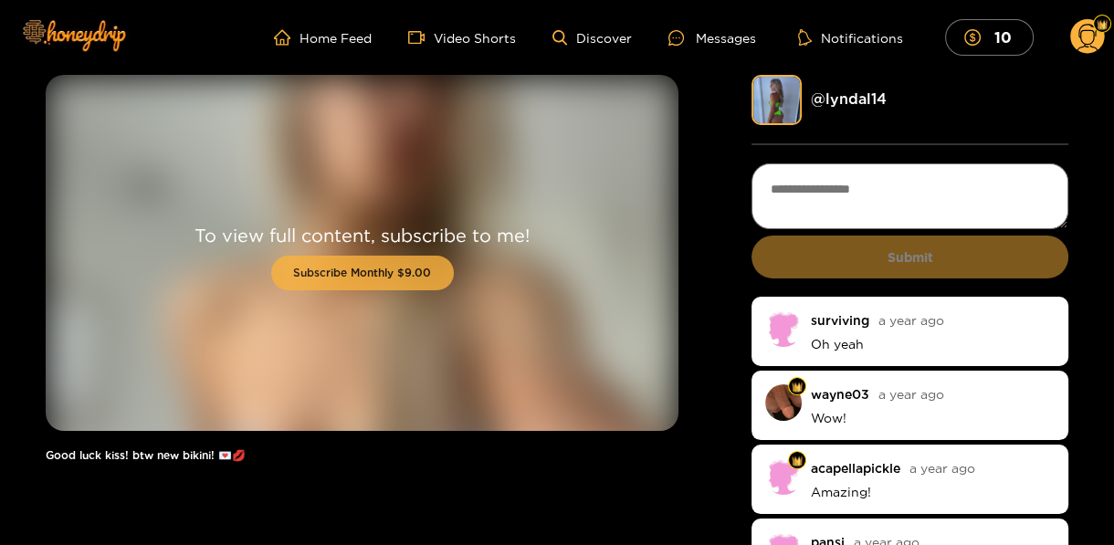
click at [391, 267] on button "Subscribe Monthly $9.00" at bounding box center [362, 273] width 183 height 35
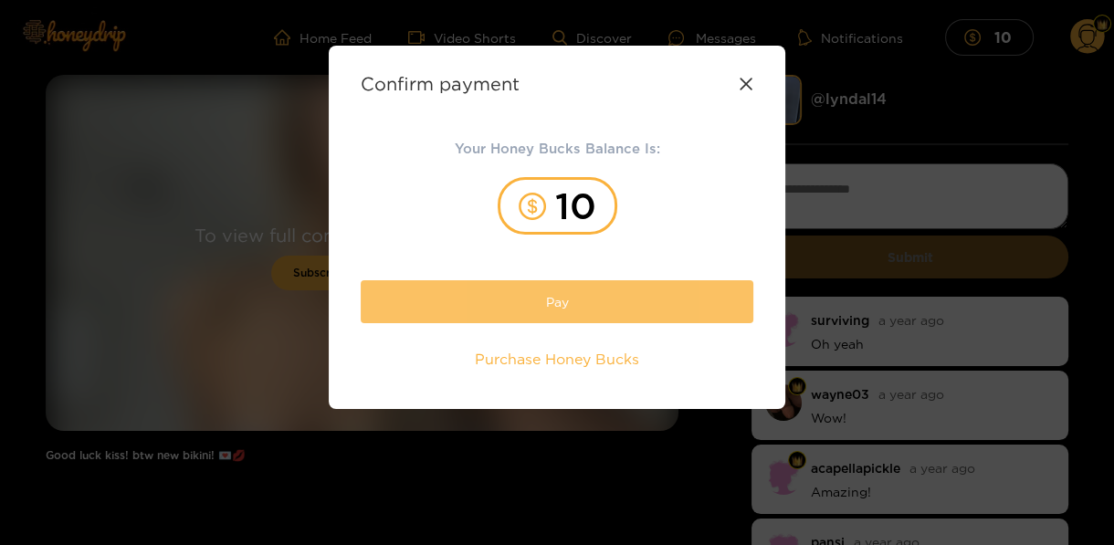
click at [555, 307] on button "Pay" at bounding box center [557, 301] width 393 height 43
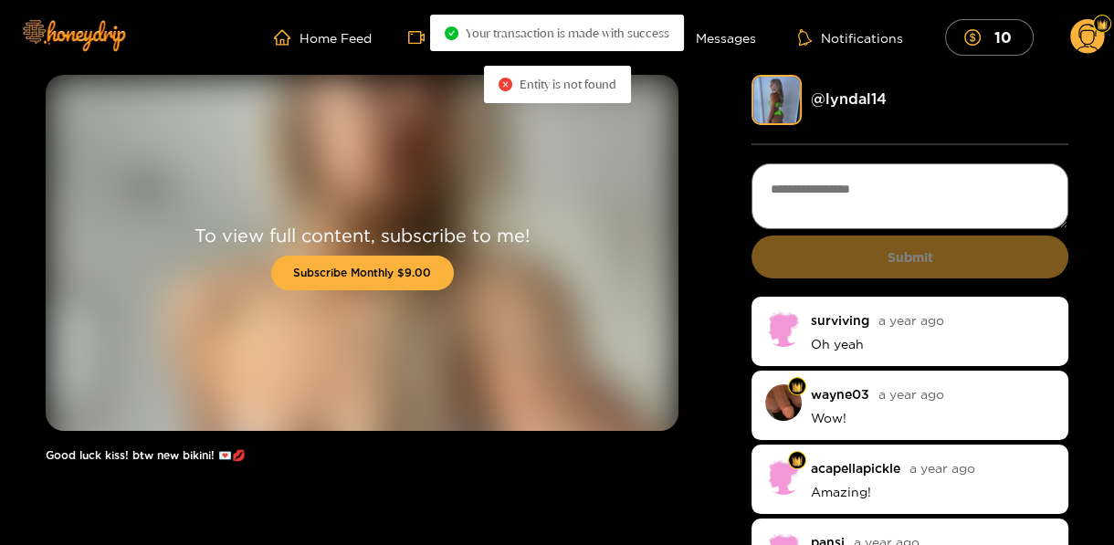
click at [740, 87] on div "To view full content, subscribe to me! Subscribe Monthly $9.00 Good luck kiss! …" at bounding box center [557, 381] width 1023 height 613
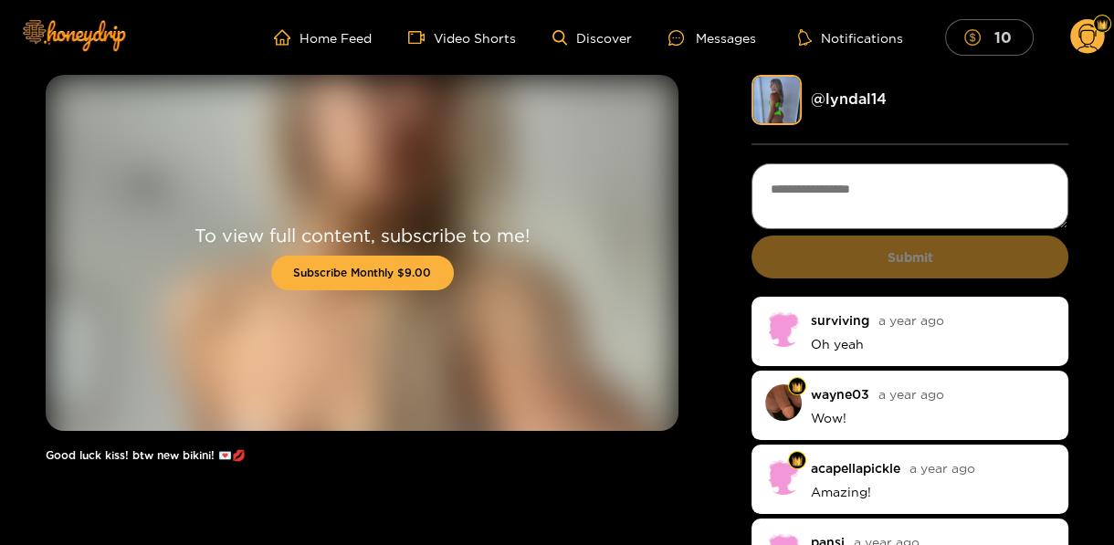
click at [1001, 28] on mark "10" at bounding box center [1003, 36] width 23 height 19
click at [1099, 29] on img at bounding box center [1102, 24] width 11 height 11
click at [1088, 39] on circle at bounding box center [1087, 36] width 35 height 35
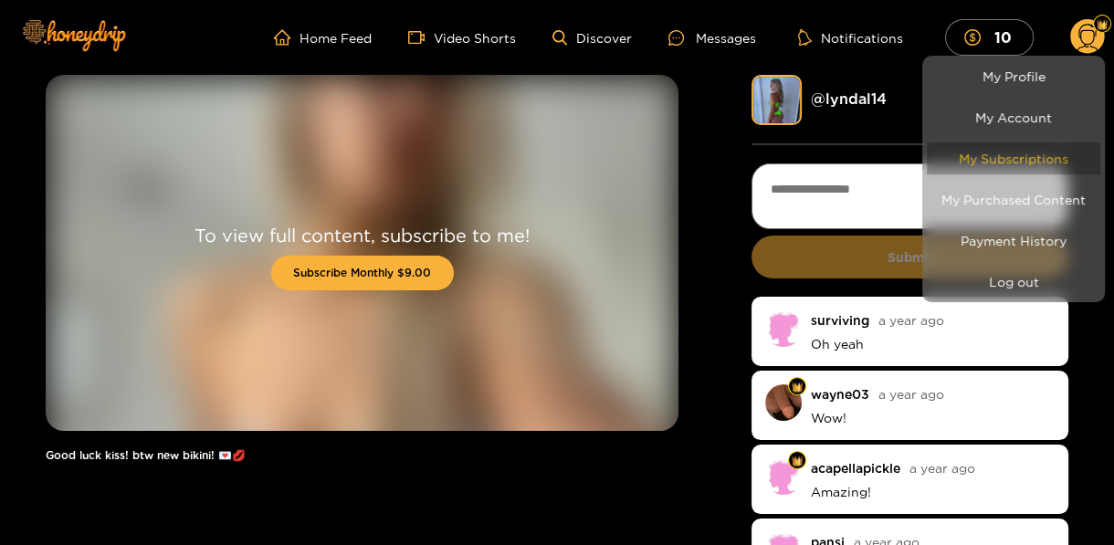
click at [1000, 156] on link "My Subscriptions" at bounding box center [1013, 158] width 173 height 32
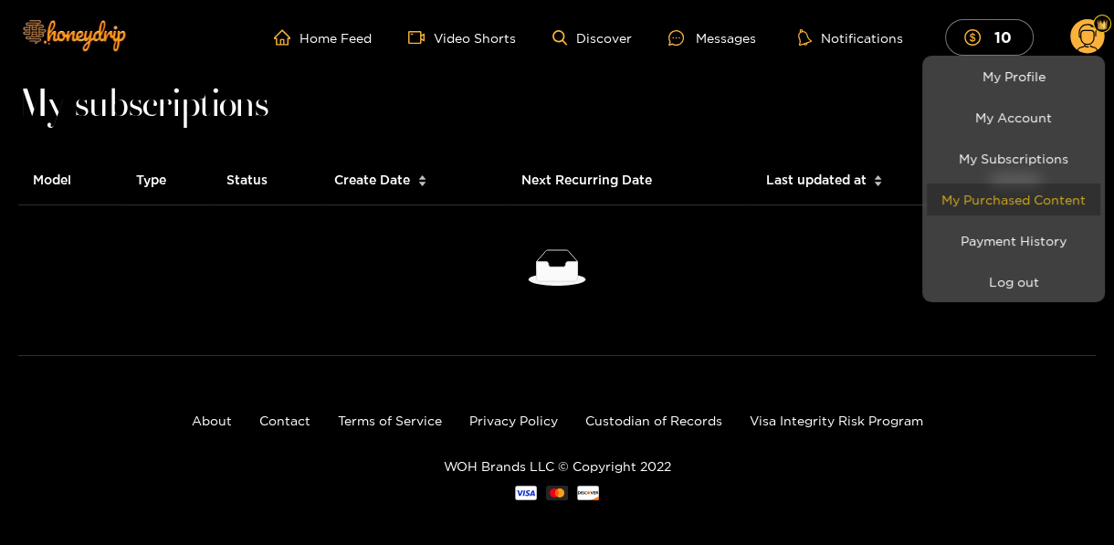
click at [1025, 205] on link "My Purchased Content" at bounding box center [1013, 200] width 173 height 32
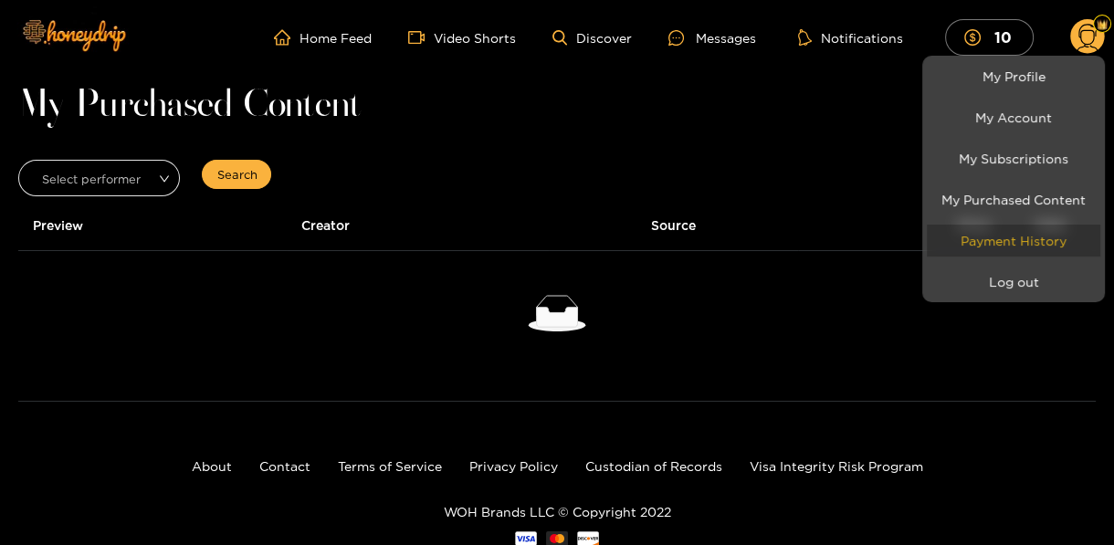
click at [1014, 239] on link "Payment History" at bounding box center [1013, 241] width 173 height 32
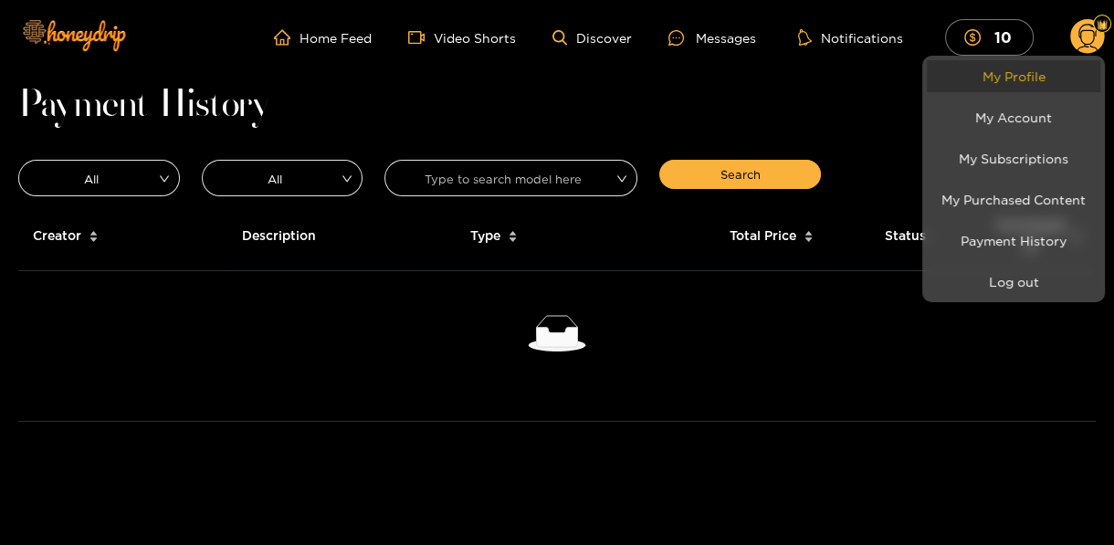
click at [1005, 77] on link "My Profile" at bounding box center [1013, 76] width 173 height 32
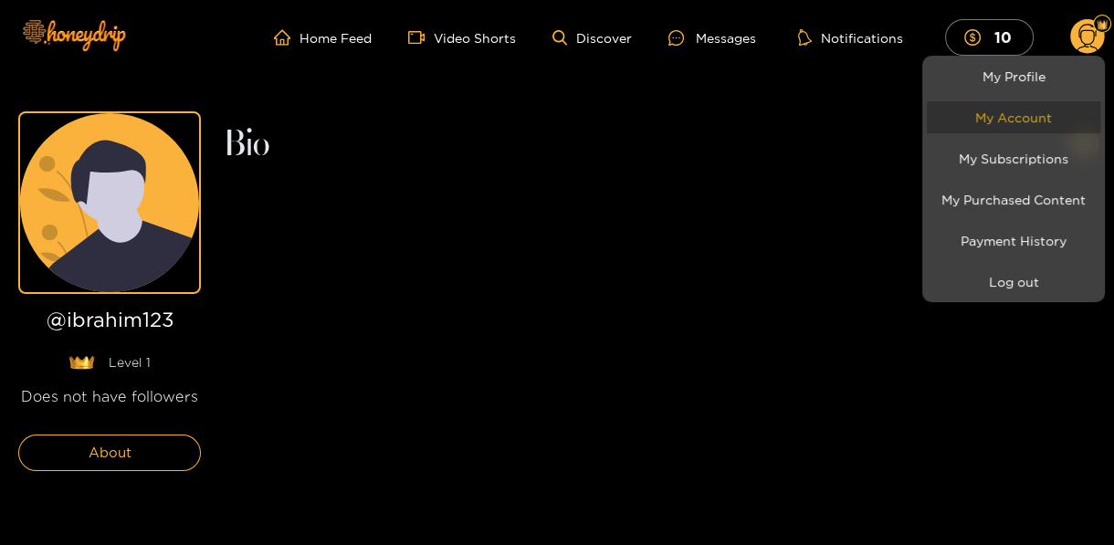
click at [1009, 117] on link "My Account" at bounding box center [1013, 117] width 173 height 32
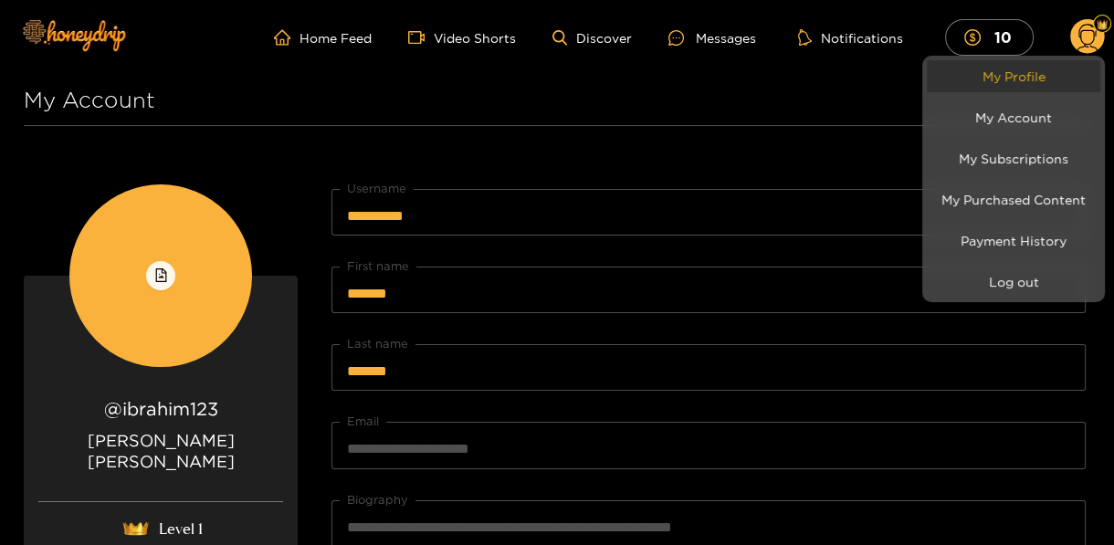
click at [1020, 71] on link "My Profile" at bounding box center [1013, 76] width 173 height 32
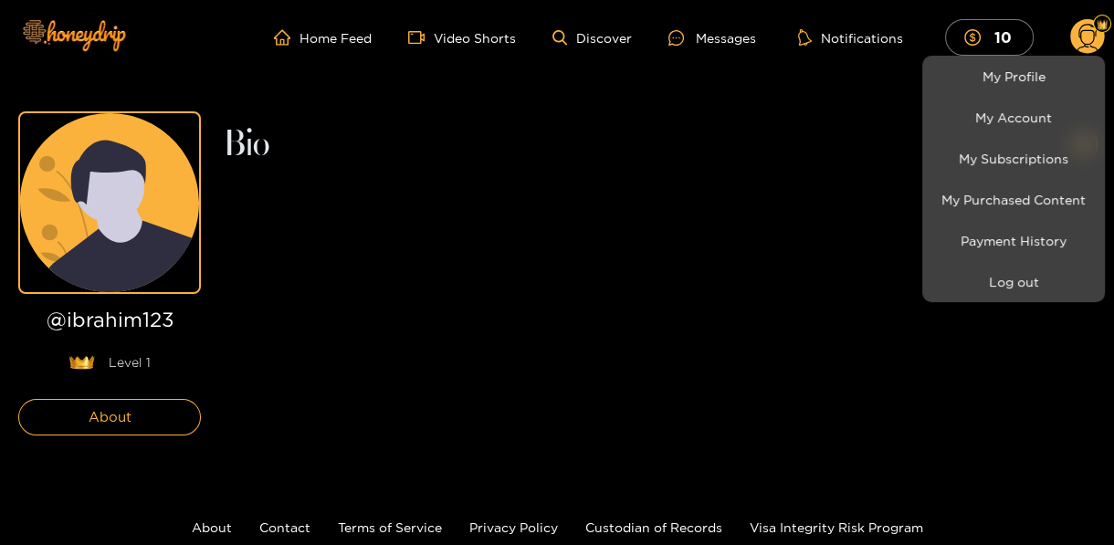
click at [128, 424] on div at bounding box center [557, 272] width 1114 height 545
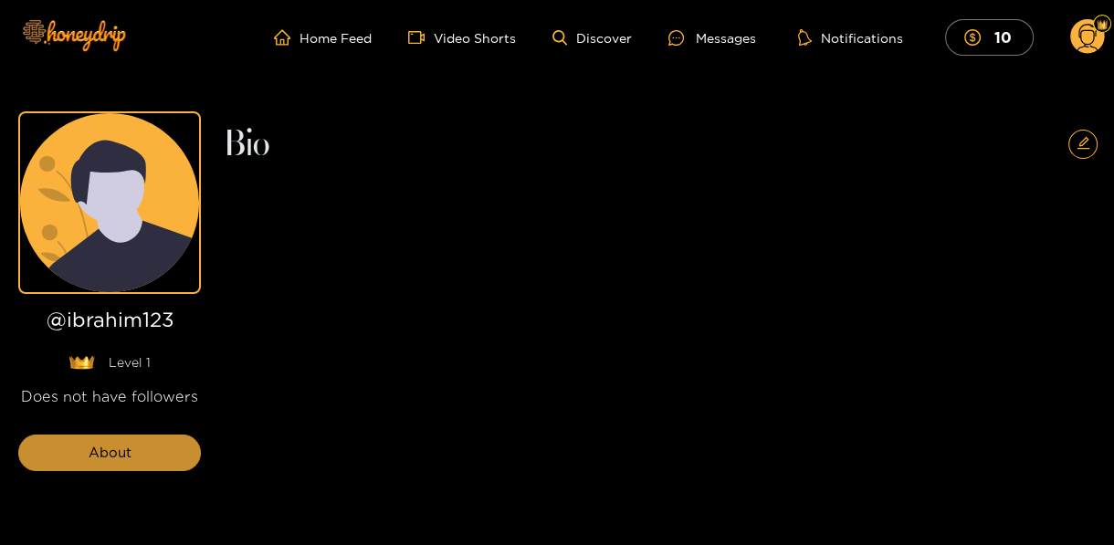
click at [76, 457] on button "About" at bounding box center [109, 453] width 183 height 37
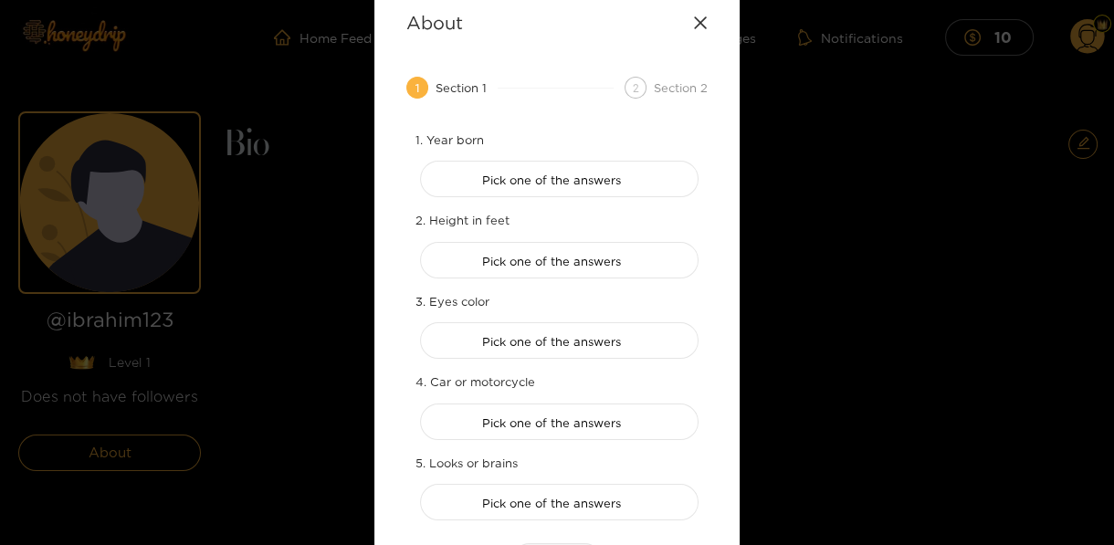
scroll to position [201, 0]
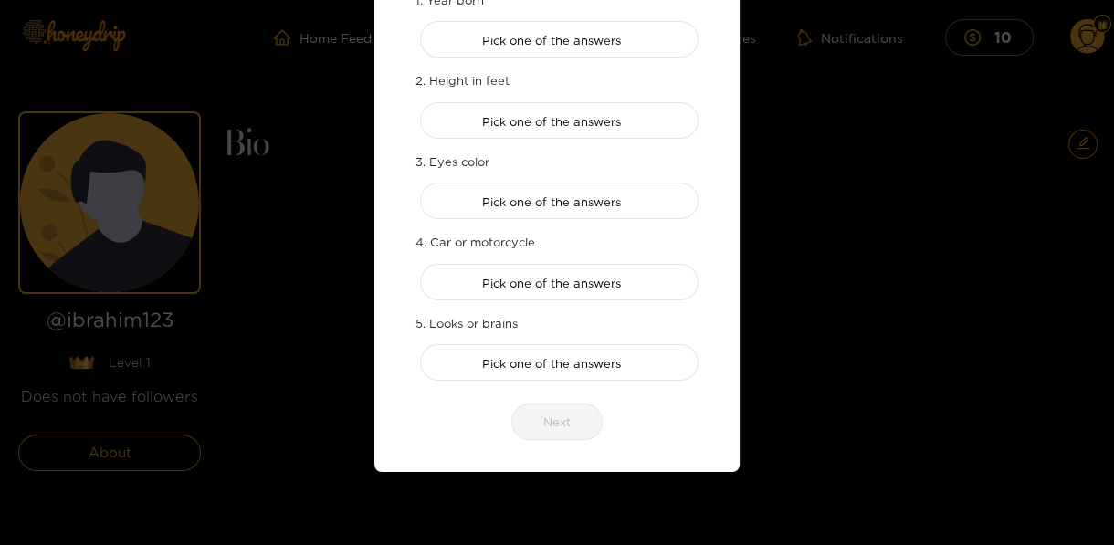
click at [926, 258] on div "About 1 Section 1 2 Section 2 1. Year born Pick one of the answers 2. Height in…" at bounding box center [557, 272] width 1114 height 545
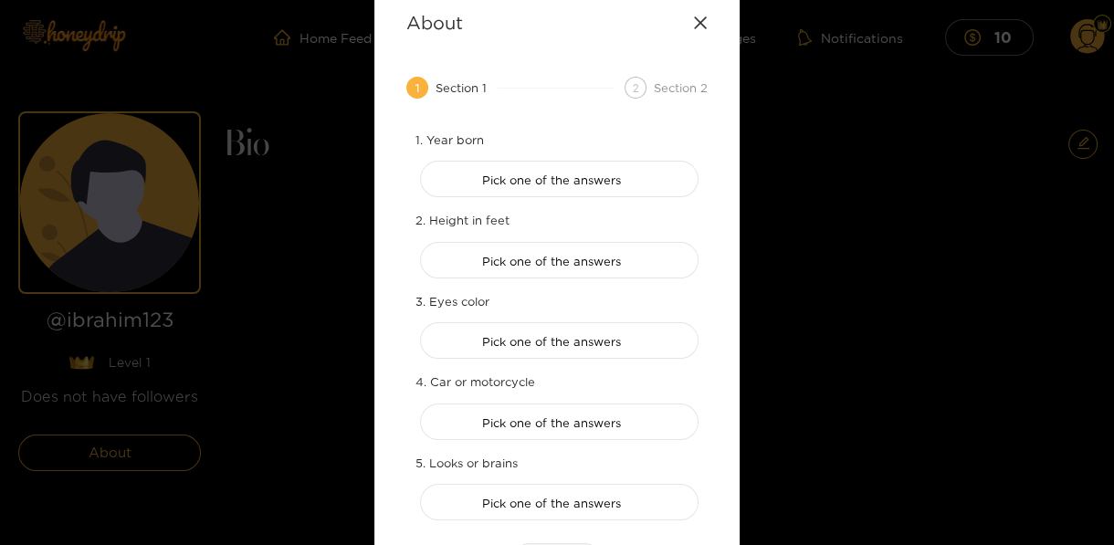
scroll to position [0, 0]
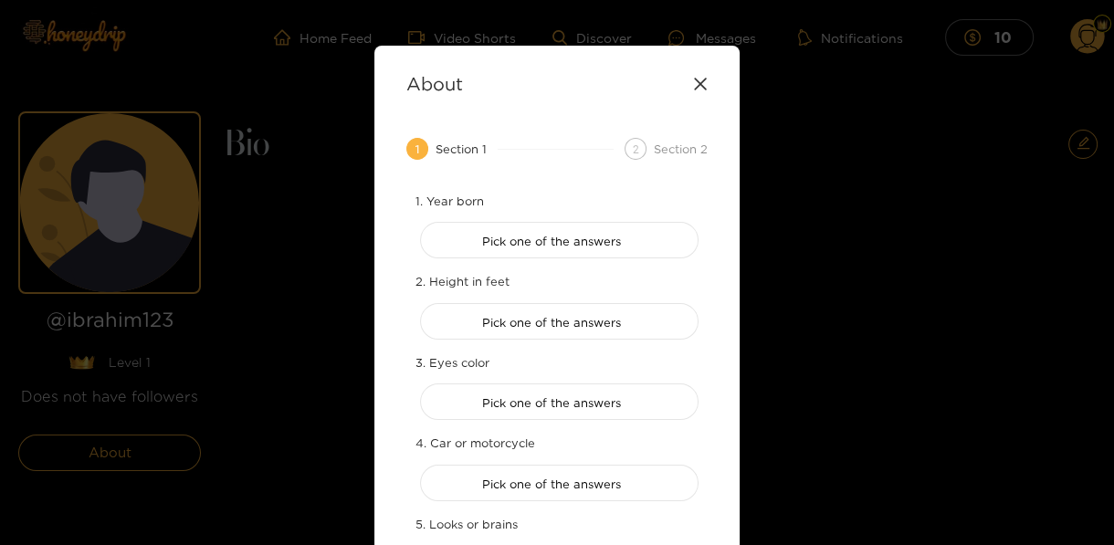
click at [708, 75] on div "About 1 Section 1 2 Section 2 1. Year born Pick one of the answers 2. Height in…" at bounding box center [556, 359] width 365 height 627
click at [701, 81] on icon at bounding box center [700, 84] width 15 height 15
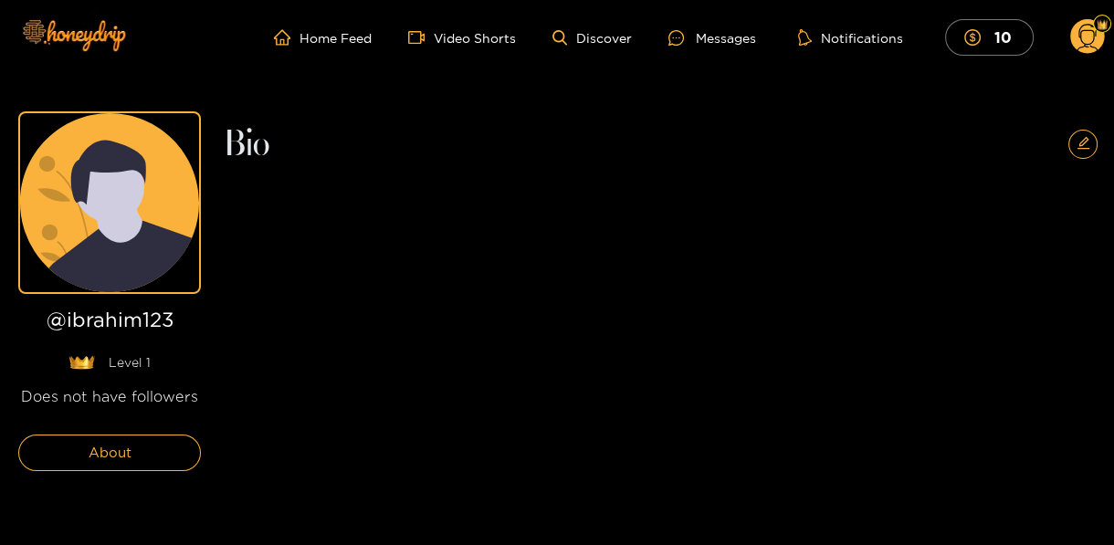
click at [1079, 33] on icon at bounding box center [1087, 40] width 21 height 32
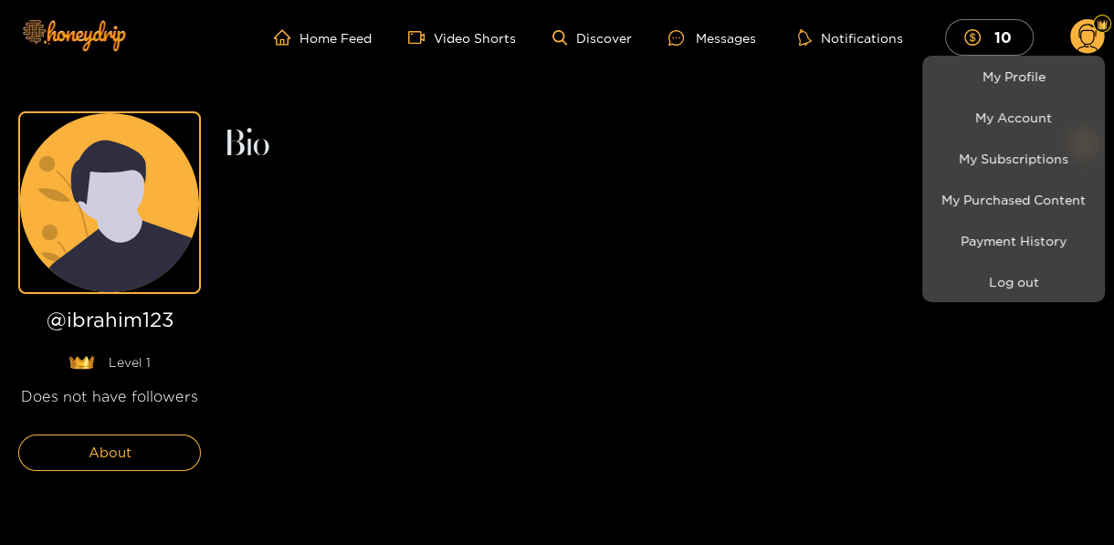
click at [781, 168] on div at bounding box center [557, 272] width 1114 height 545
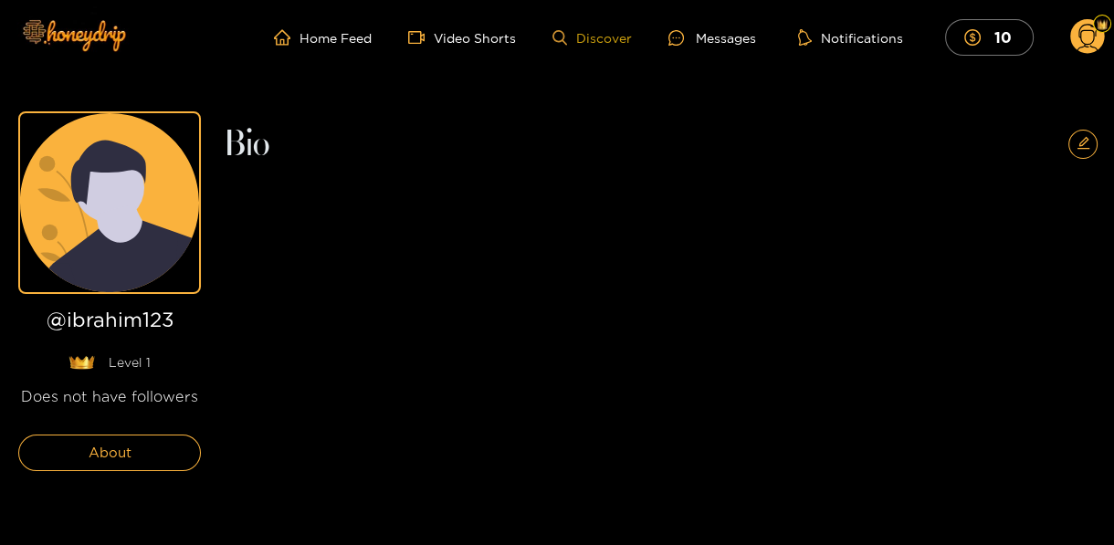
click at [586, 30] on link "Discover" at bounding box center [591, 38] width 79 height 16
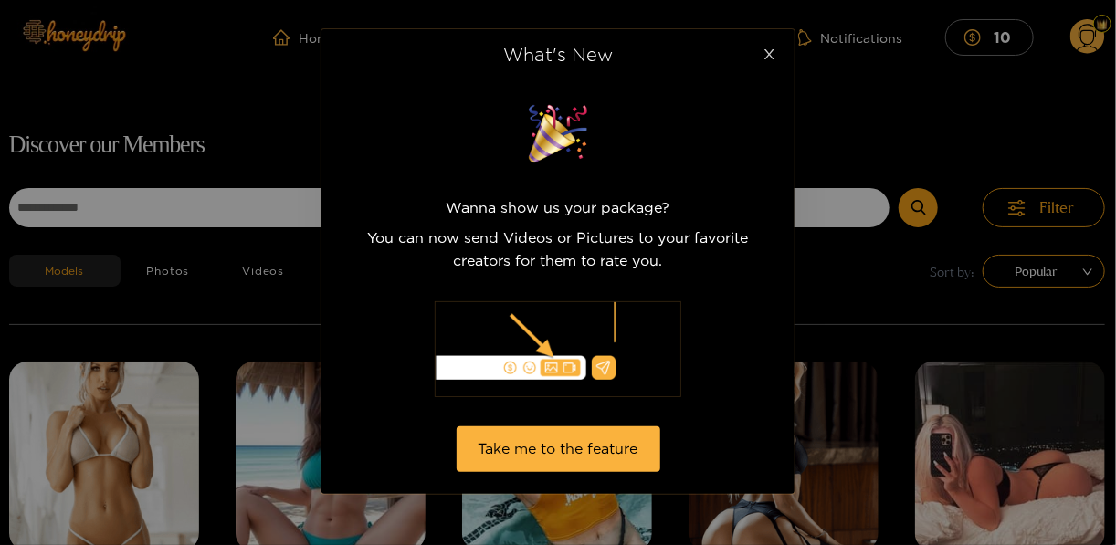
click at [758, 58] on span "Close" at bounding box center [768, 54] width 51 height 51
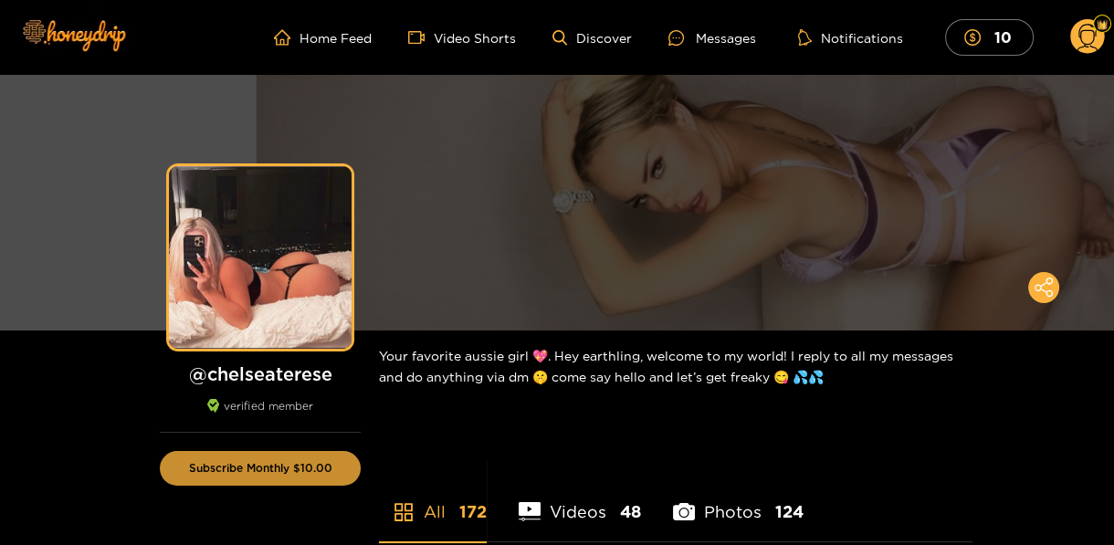
click at [297, 461] on button "Subscribe Monthly $10.00" at bounding box center [260, 468] width 201 height 35
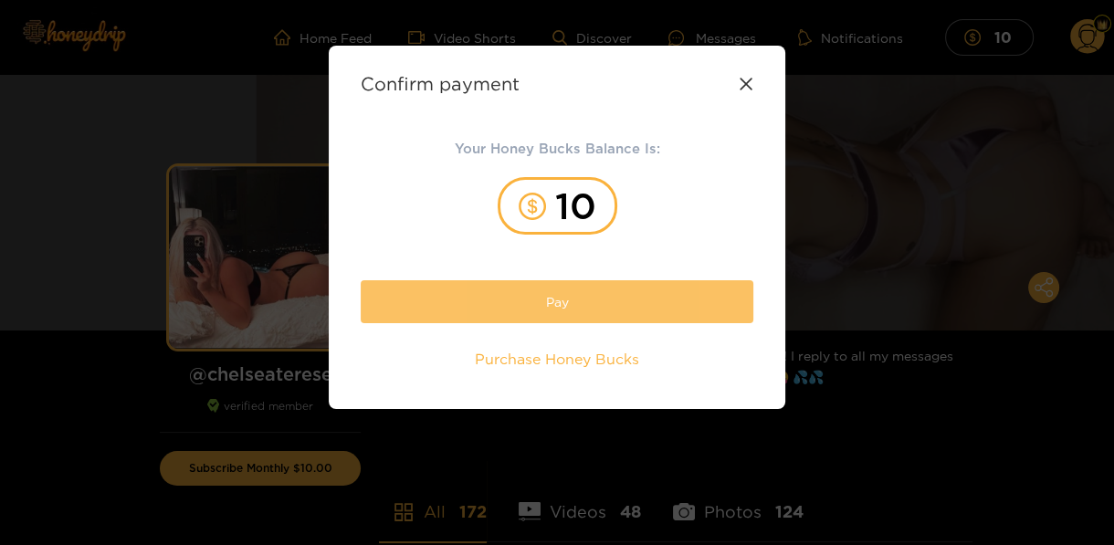
click at [566, 304] on button "Pay" at bounding box center [557, 301] width 393 height 43
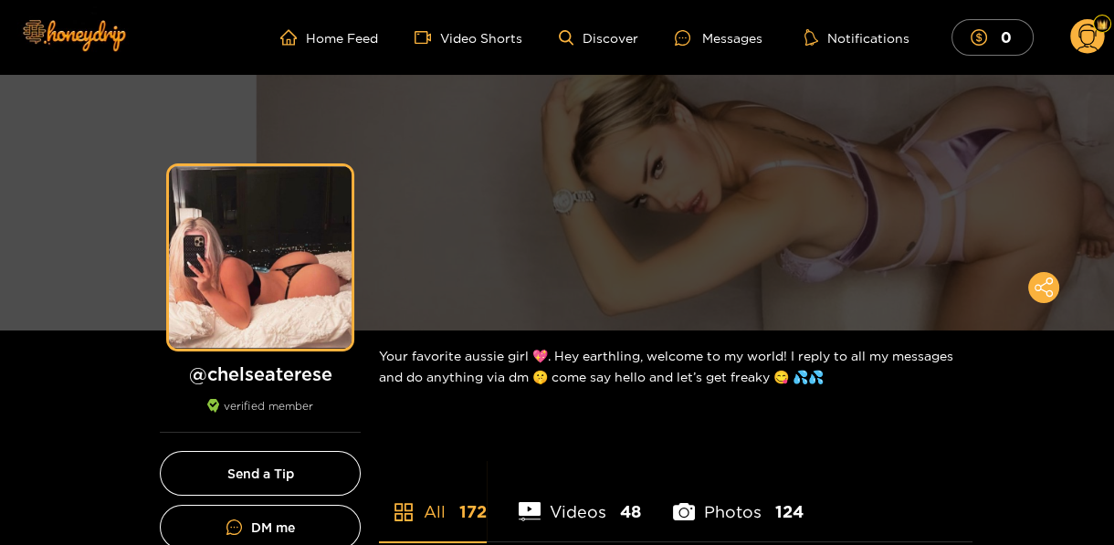
scroll to position [477, 0]
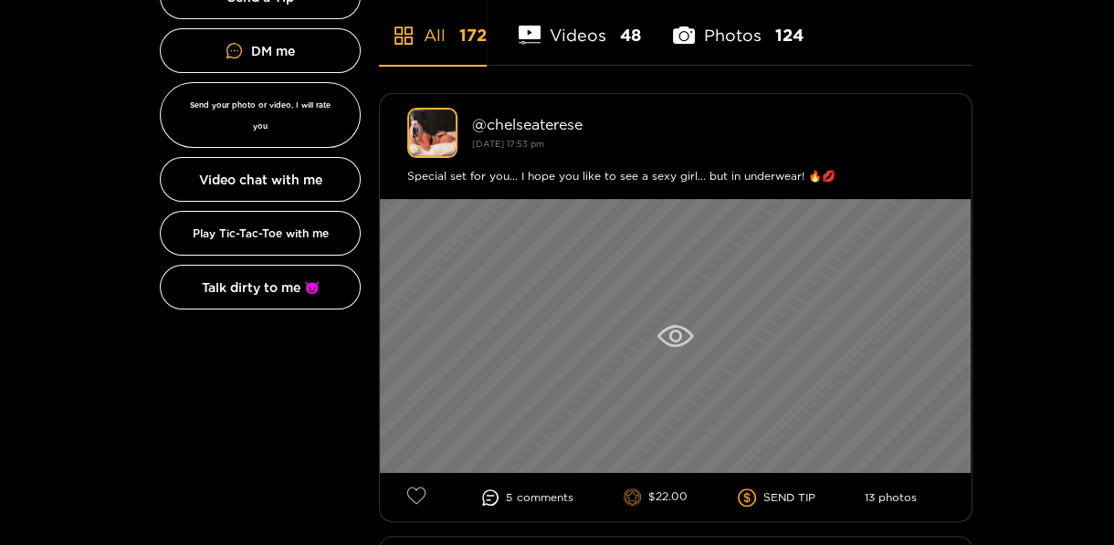
click at [620, 323] on div at bounding box center [676, 336] width 592 height 274
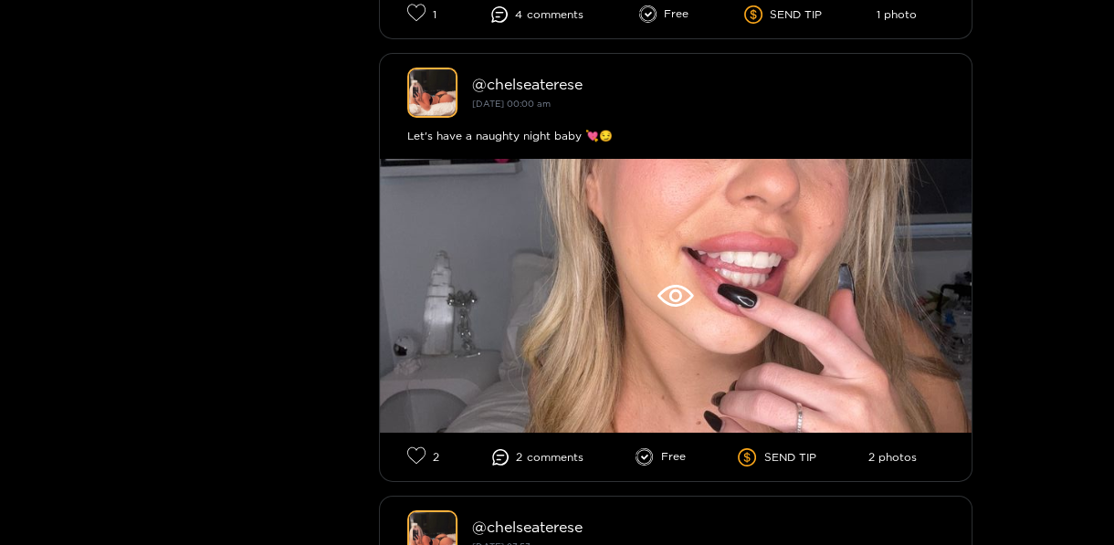
scroll to position [5902, 0]
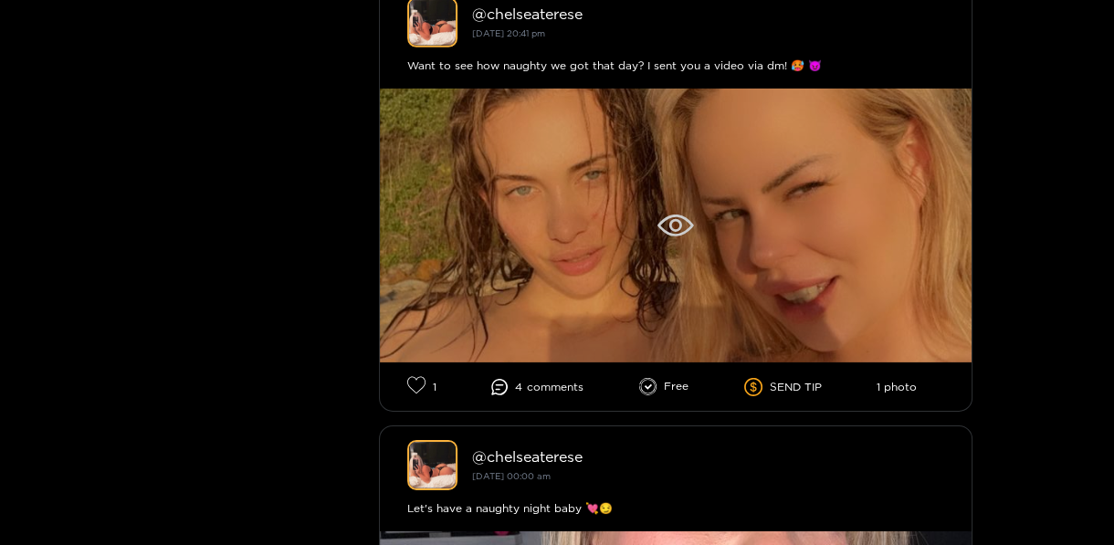
click at [668, 252] on div at bounding box center [676, 226] width 592 height 274
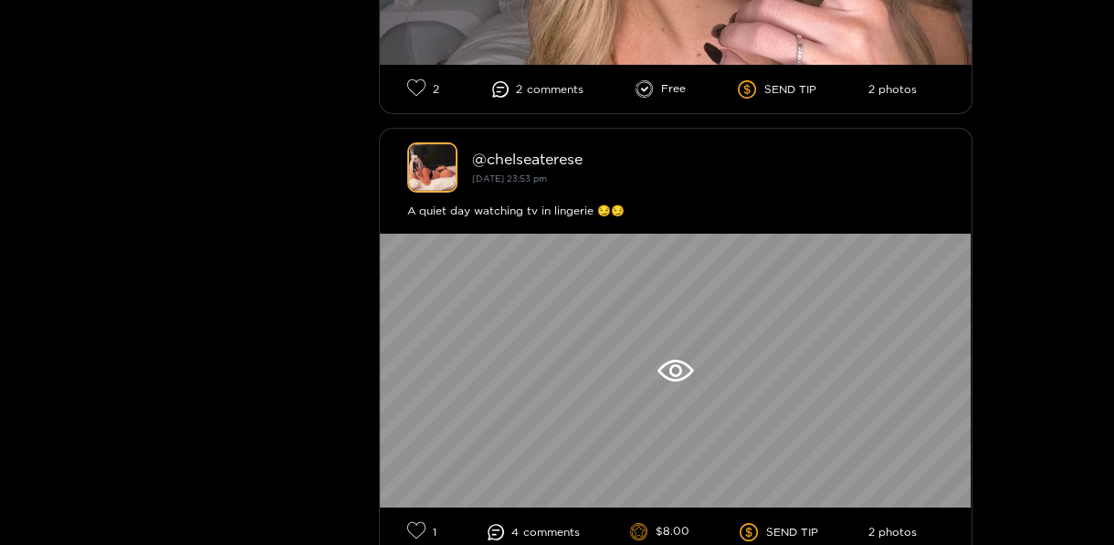
scroll to position [7156, 0]
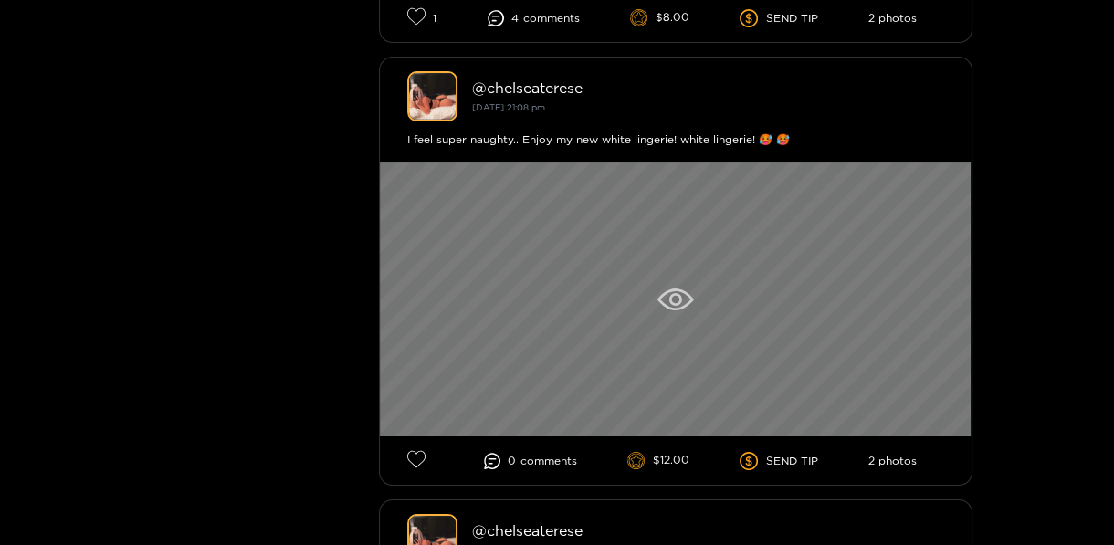
click at [710, 327] on div at bounding box center [676, 300] width 592 height 274
